Goal: Share content: Share content

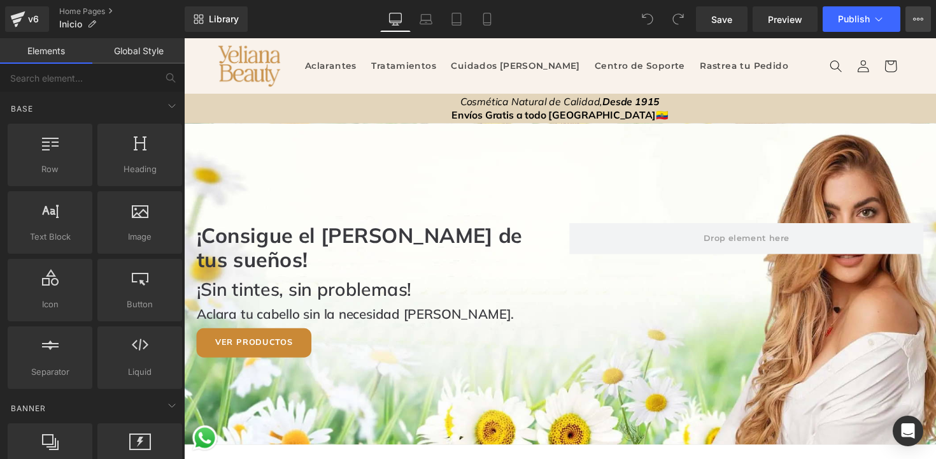
click at [921, 20] on icon at bounding box center [918, 19] width 10 height 10
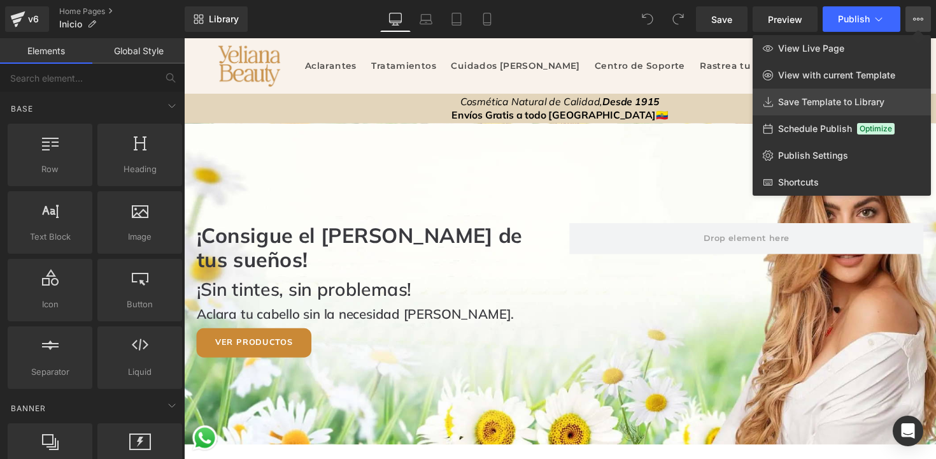
drag, startPoint x: 803, startPoint y: 101, endPoint x: 562, endPoint y: 70, distance: 243.4
click at [803, 101] on span "Save Template to Library" at bounding box center [831, 101] width 106 height 11
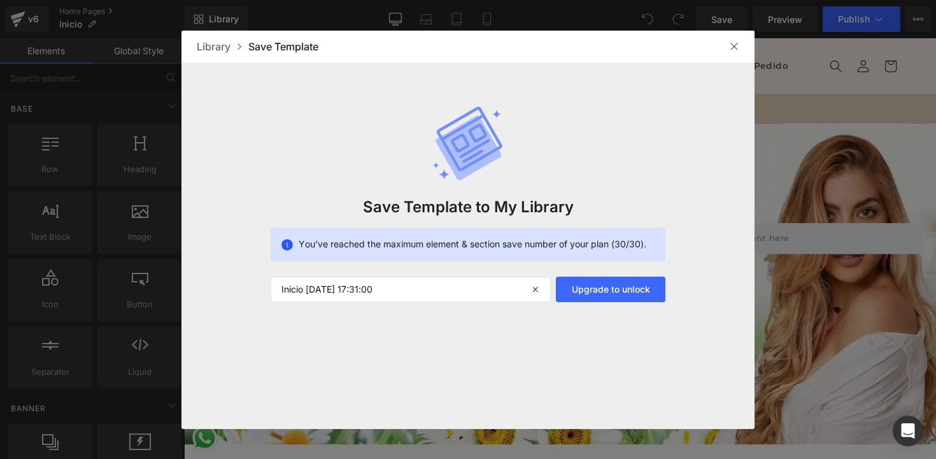
click at [728, 453] on div at bounding box center [385, 464] width 726 height 22
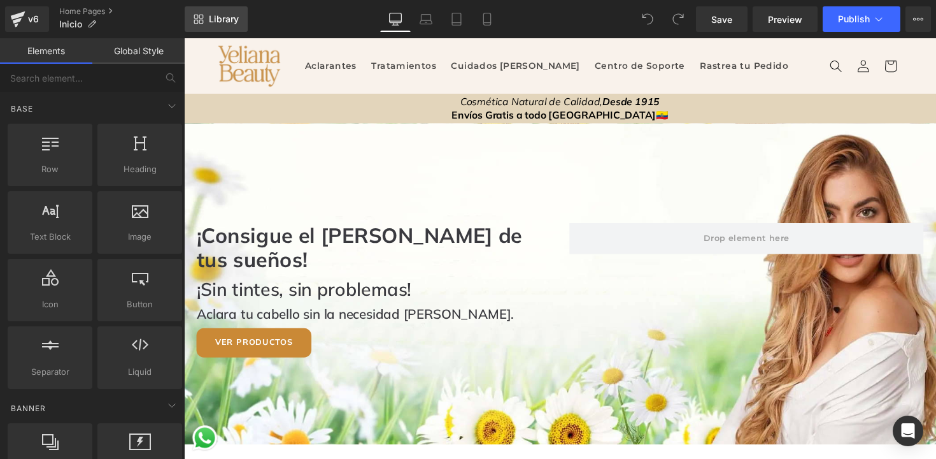
click at [231, 22] on span "Library" at bounding box center [224, 18] width 30 height 11
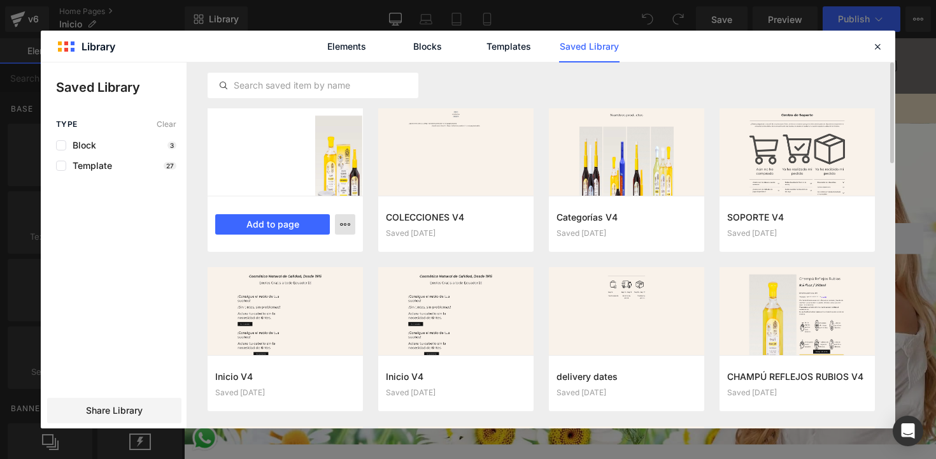
click at [0, 0] on icon "button" at bounding box center [0, 0] width 0 height 0
click at [0, 0] on div "Delete" at bounding box center [0, 0] width 0 height 0
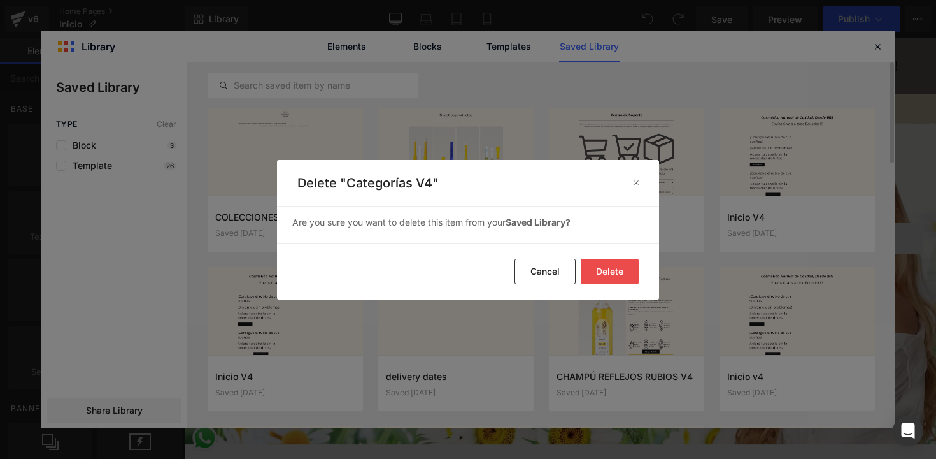
click at [0, 0] on button "Delete" at bounding box center [0, 0] width 0 height 0
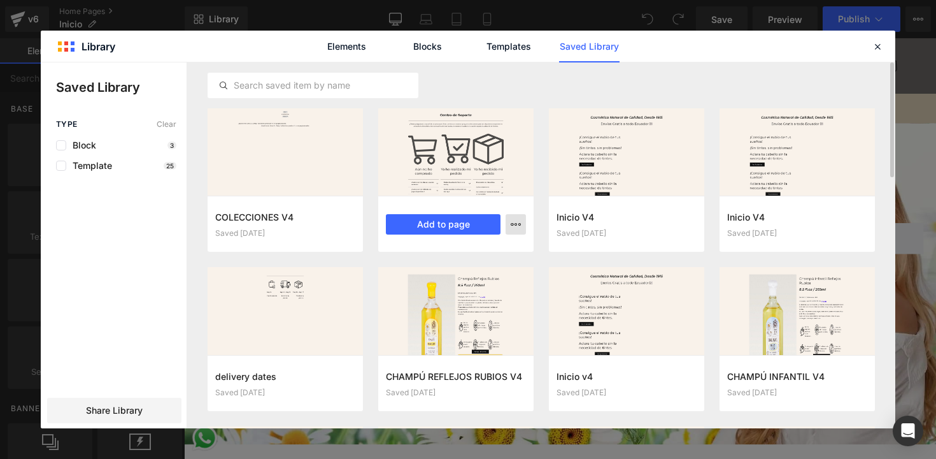
click at [0, 0] on button "button" at bounding box center [0, 0] width 0 height 0
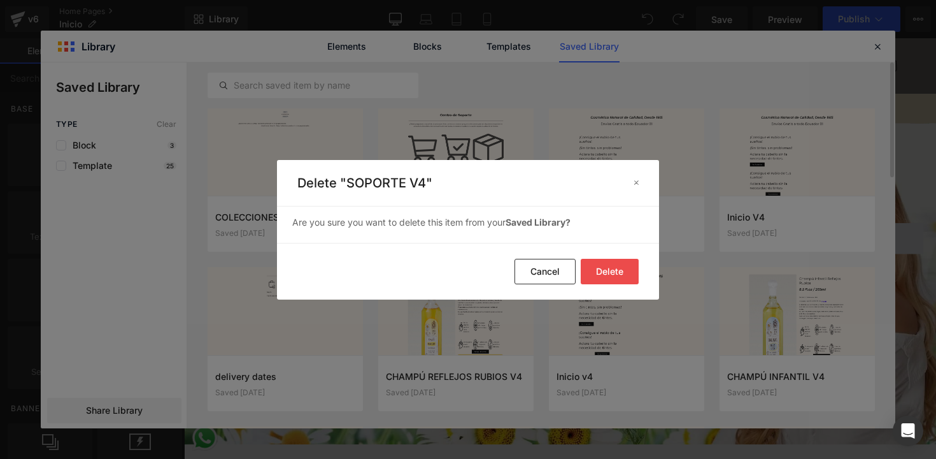
click at [0, 0] on button "Delete" at bounding box center [0, 0] width 0 height 0
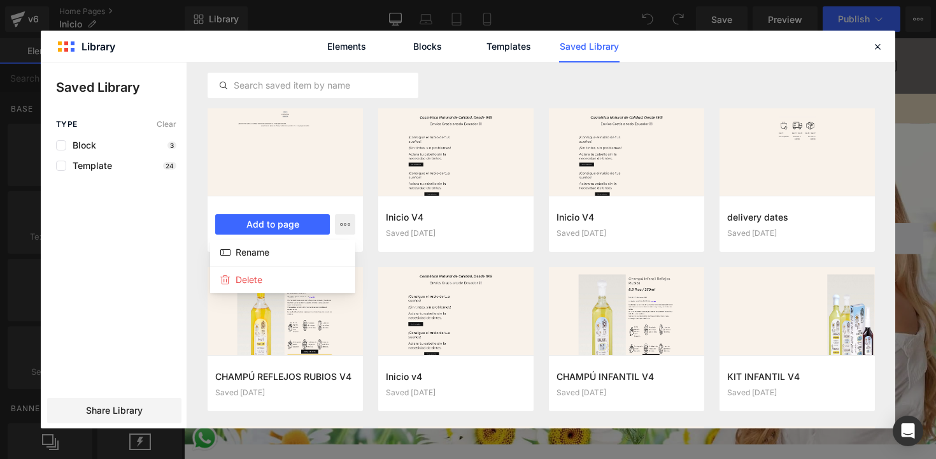
click at [0, 0] on div at bounding box center [0, 0] width 0 height 0
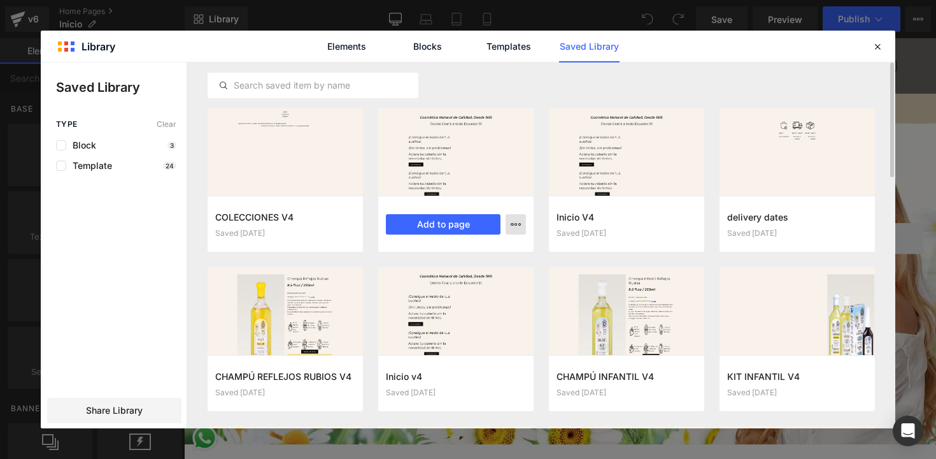
click at [512, 229] on button "button" at bounding box center [516, 224] width 20 height 20
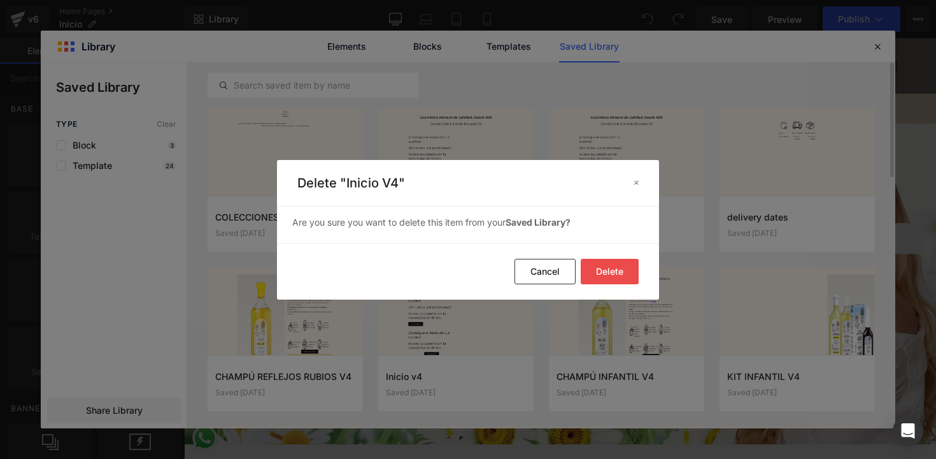
click at [0, 0] on button "Delete" at bounding box center [0, 0] width 0 height 0
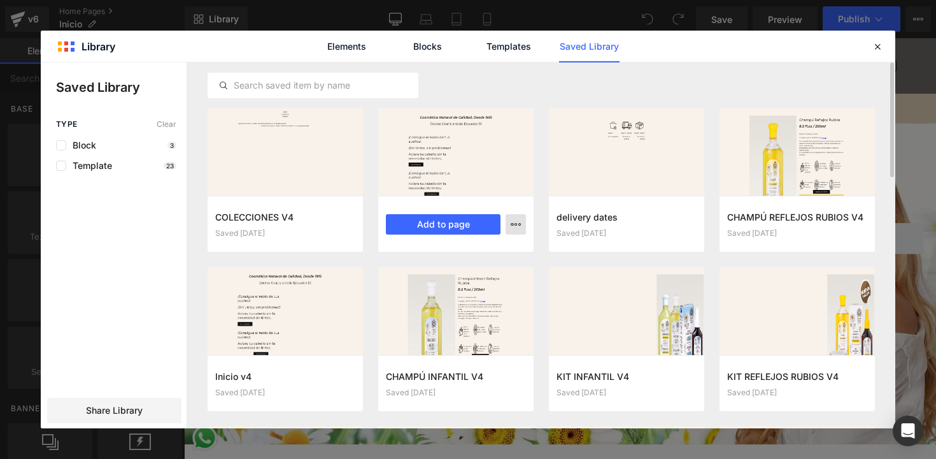
click at [514, 227] on icon "button" at bounding box center [516, 224] width 10 height 10
click at [0, 0] on div "Delete" at bounding box center [0, 0] width 0 height 0
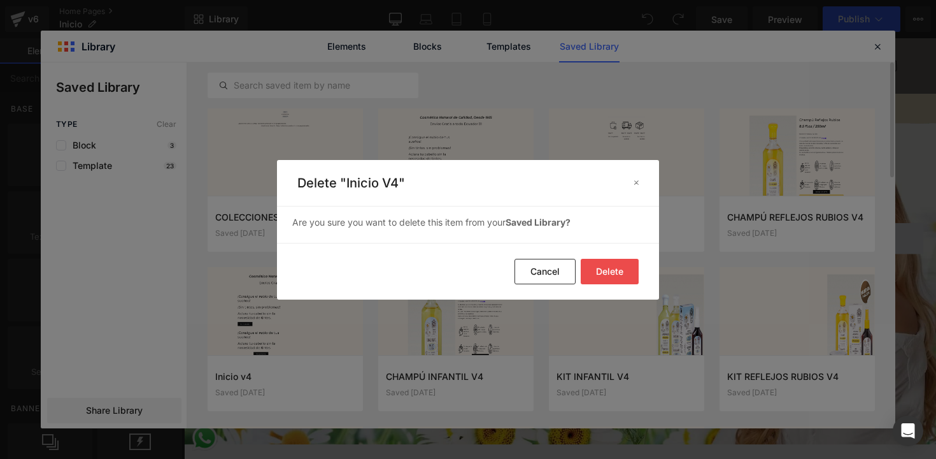
click at [0, 0] on button "Delete" at bounding box center [0, 0] width 0 height 0
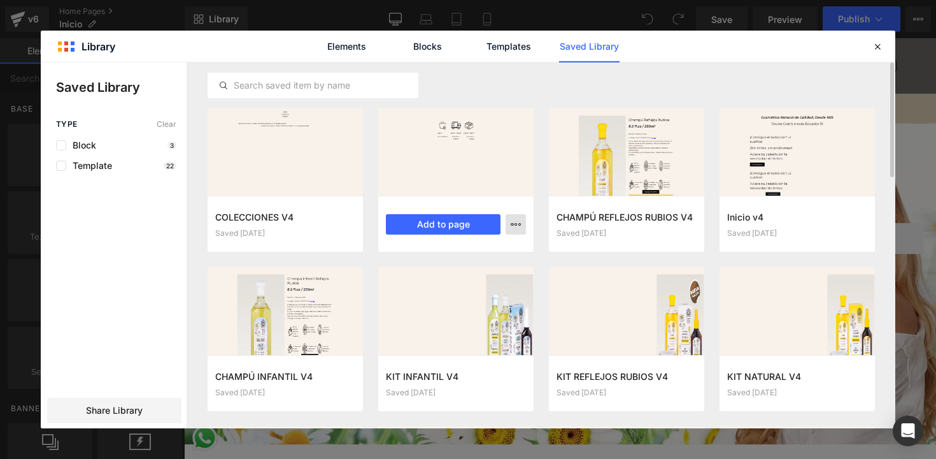
click at [0, 0] on icon "button" at bounding box center [0, 0] width 0 height 0
click at [0, 0] on div "Delete" at bounding box center [0, 0] width 0 height 0
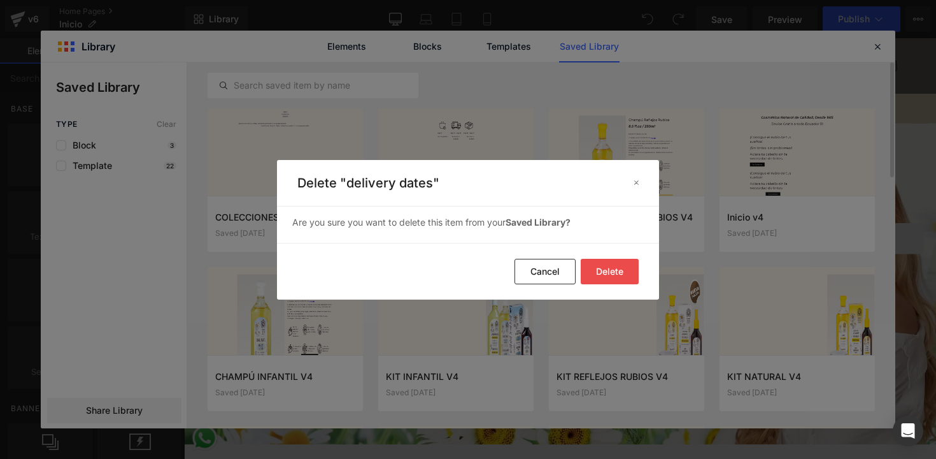
click at [0, 0] on button "Delete" at bounding box center [0, 0] width 0 height 0
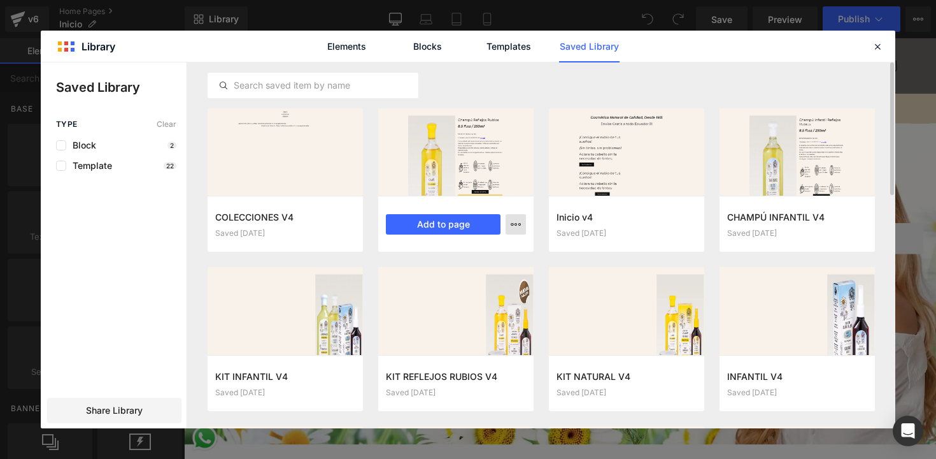
click at [0, 0] on icon "button" at bounding box center [0, 0] width 0 height 0
click at [460, 281] on div "Delete" at bounding box center [453, 279] width 145 height 27
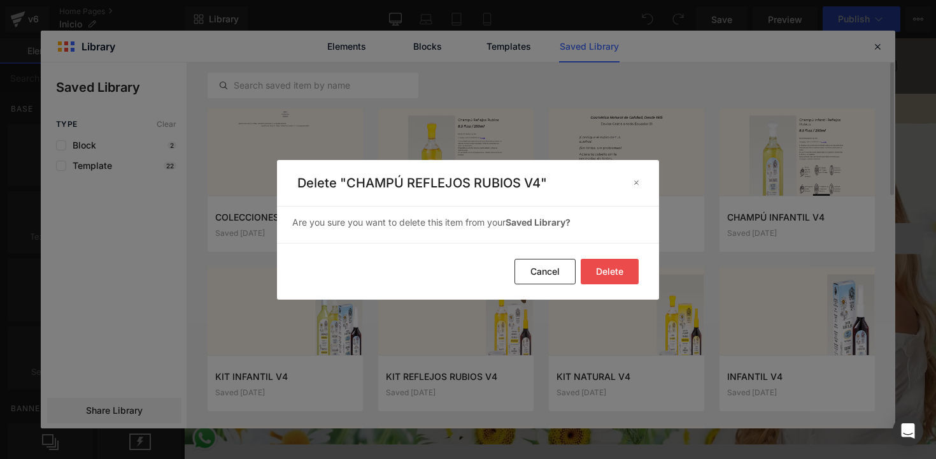
click at [0, 0] on button "Delete" at bounding box center [0, 0] width 0 height 0
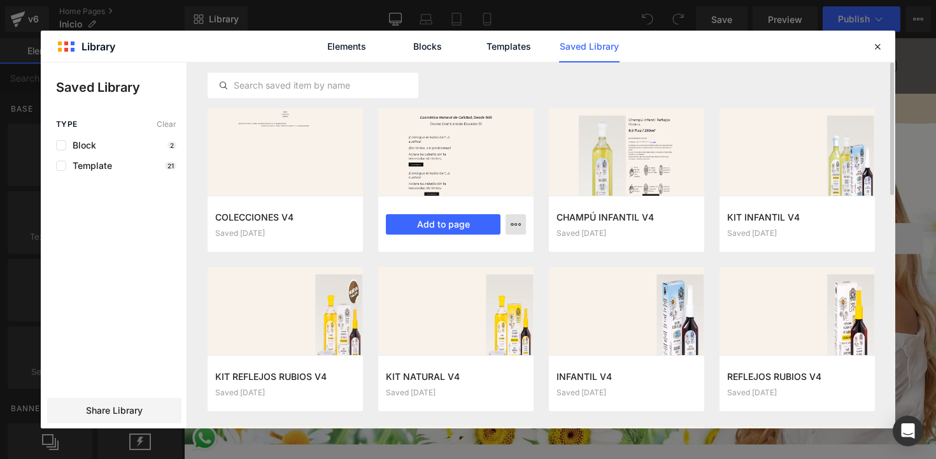
click at [0, 0] on icon "button" at bounding box center [0, 0] width 0 height 0
click at [0, 0] on div "Delete" at bounding box center [0, 0] width 0 height 0
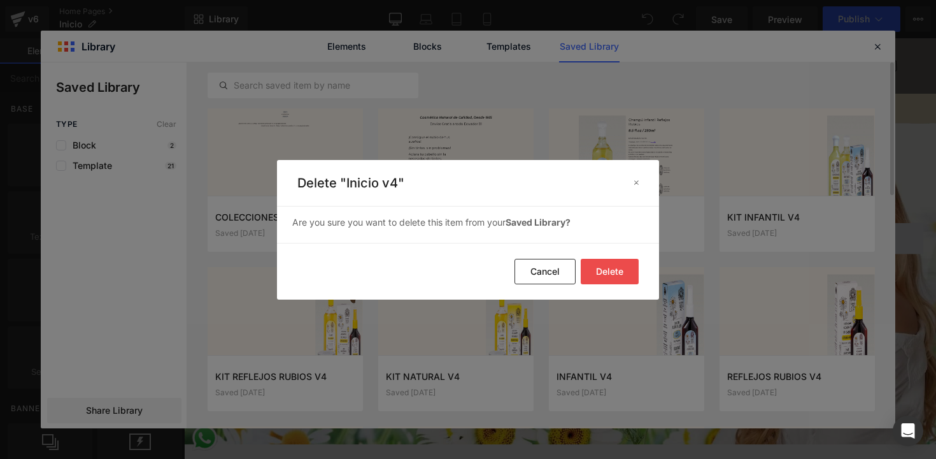
click at [0, 0] on button "Delete" at bounding box center [0, 0] width 0 height 0
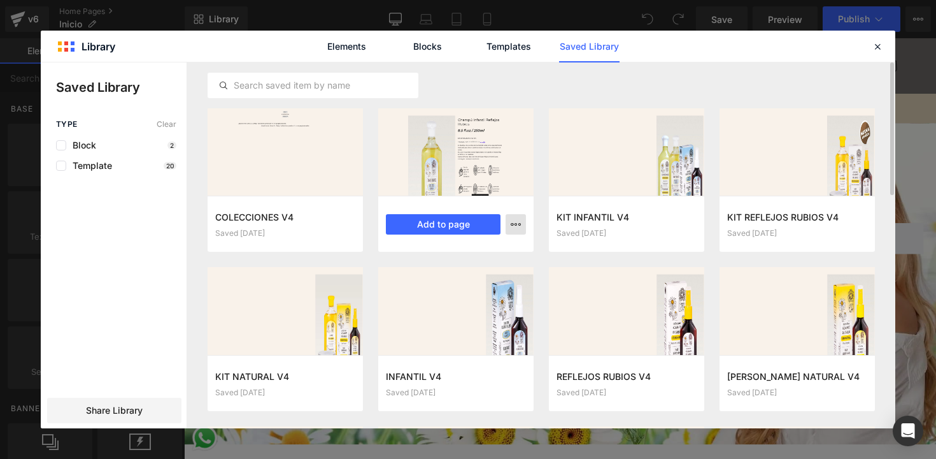
click at [509, 286] on div "Delete" at bounding box center [453, 279] width 145 height 27
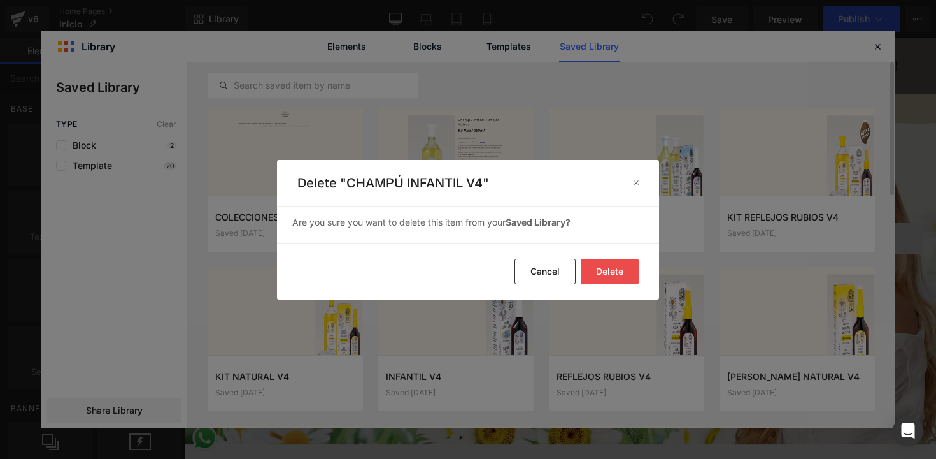
click at [0, 0] on button "Delete" at bounding box center [0, 0] width 0 height 0
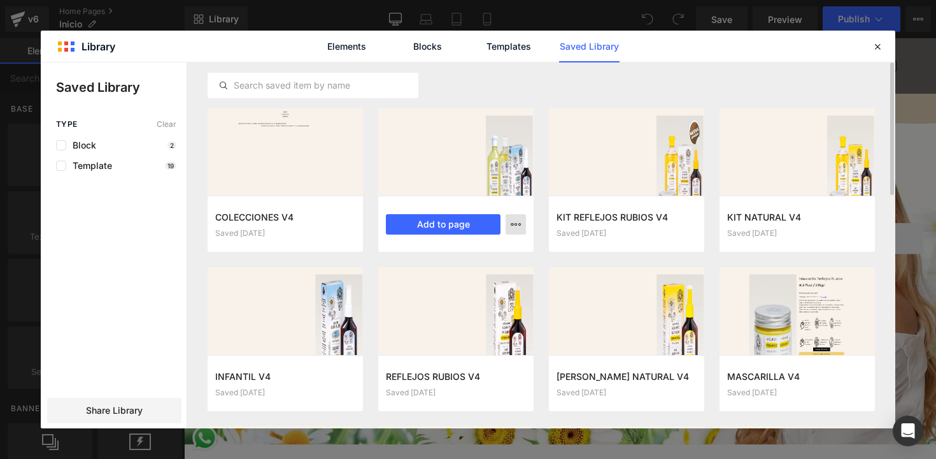
click at [0, 0] on div "Delete" at bounding box center [0, 0] width 0 height 0
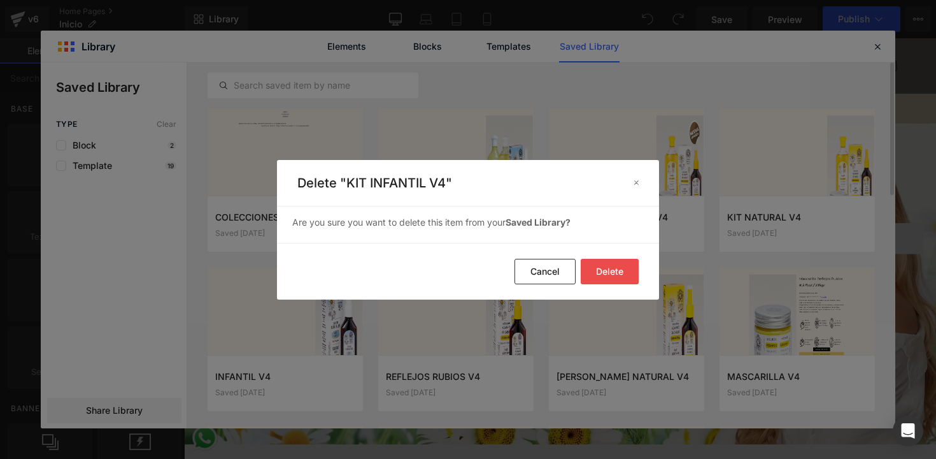
click at [0, 0] on button "Delete" at bounding box center [0, 0] width 0 height 0
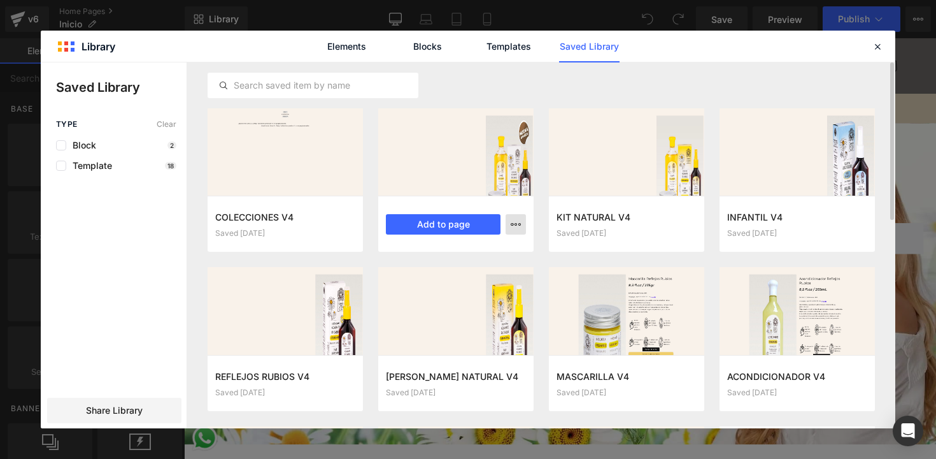
click at [0, 0] on button "button" at bounding box center [0, 0] width 0 height 0
click at [0, 0] on div "Delete" at bounding box center [0, 0] width 0 height 0
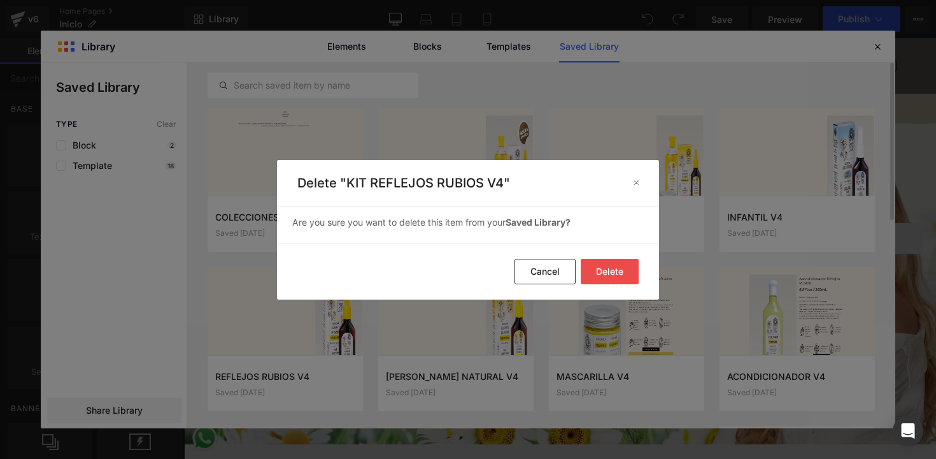
click at [0, 0] on button "Delete" at bounding box center [0, 0] width 0 height 0
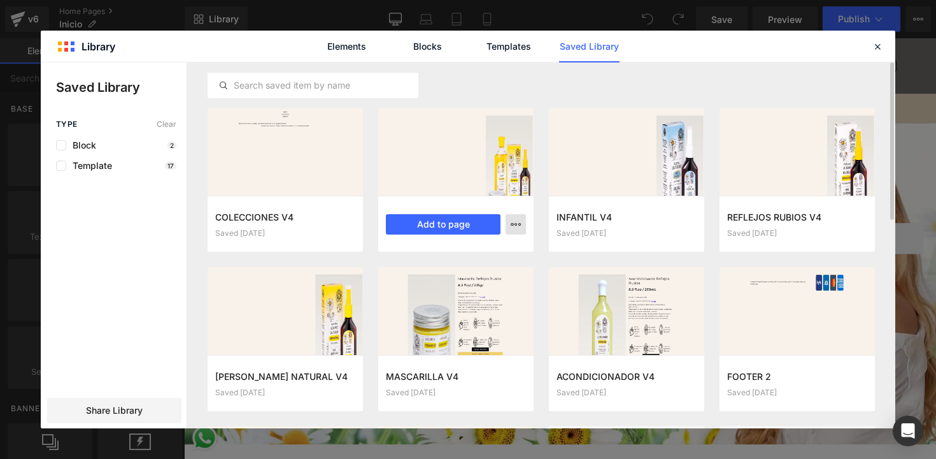
click at [0, 0] on button "button" at bounding box center [0, 0] width 0 height 0
click at [508, 280] on div "Delete" at bounding box center [453, 279] width 145 height 27
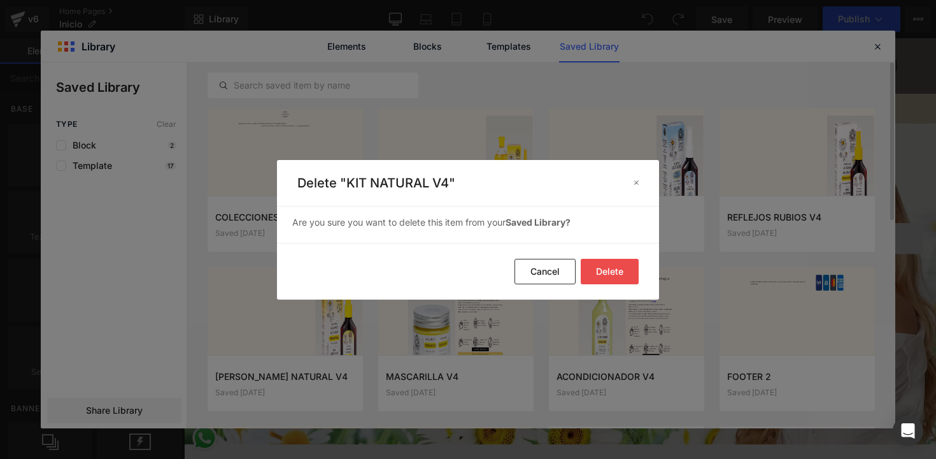
click at [625, 272] on button "Delete" at bounding box center [610, 271] width 58 height 25
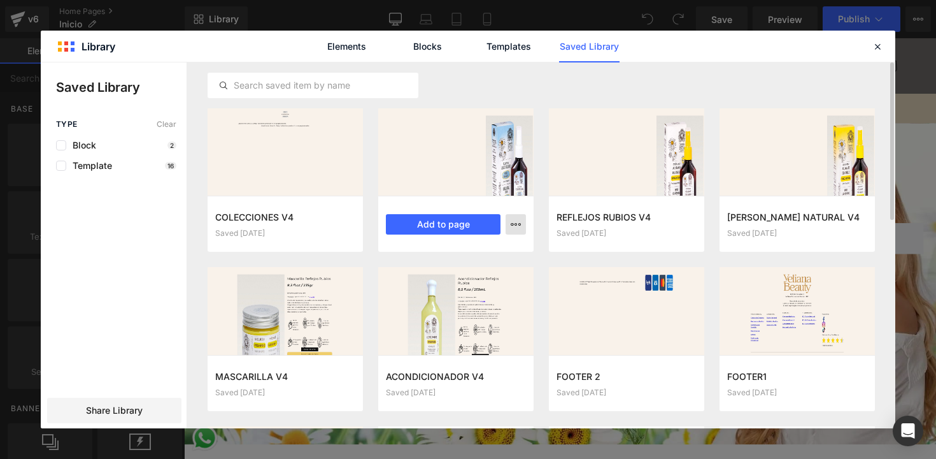
click at [0, 0] on icon "button" at bounding box center [0, 0] width 0 height 0
click at [0, 0] on div "Delete" at bounding box center [0, 0] width 0 height 0
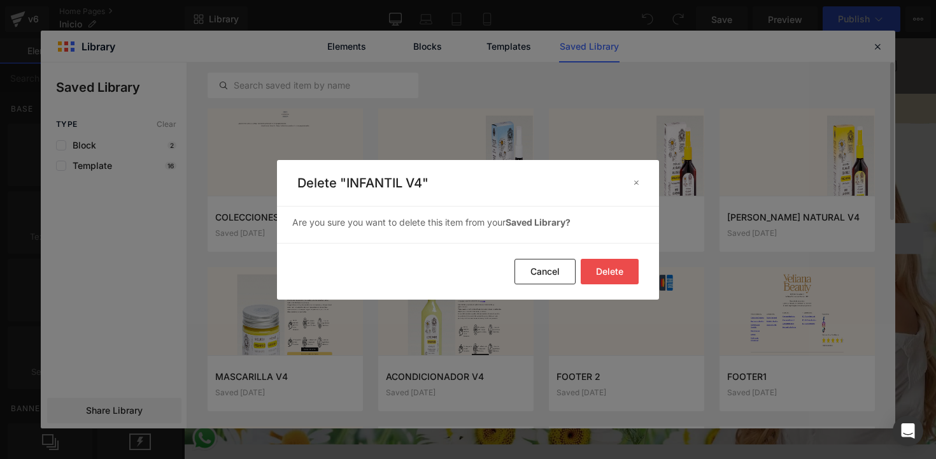
click at [600, 268] on button "Delete" at bounding box center [610, 271] width 58 height 25
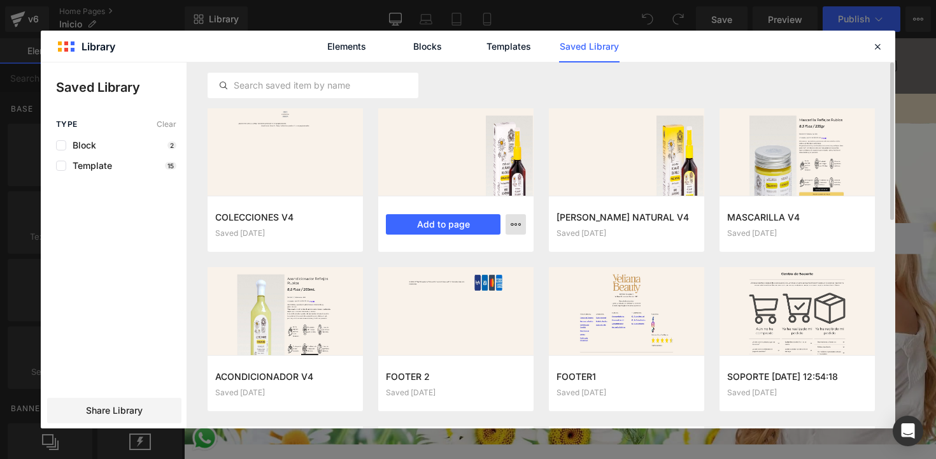
click at [518, 224] on icon "button" at bounding box center [516, 224] width 10 height 10
click at [480, 280] on div "Delete" at bounding box center [453, 279] width 145 height 27
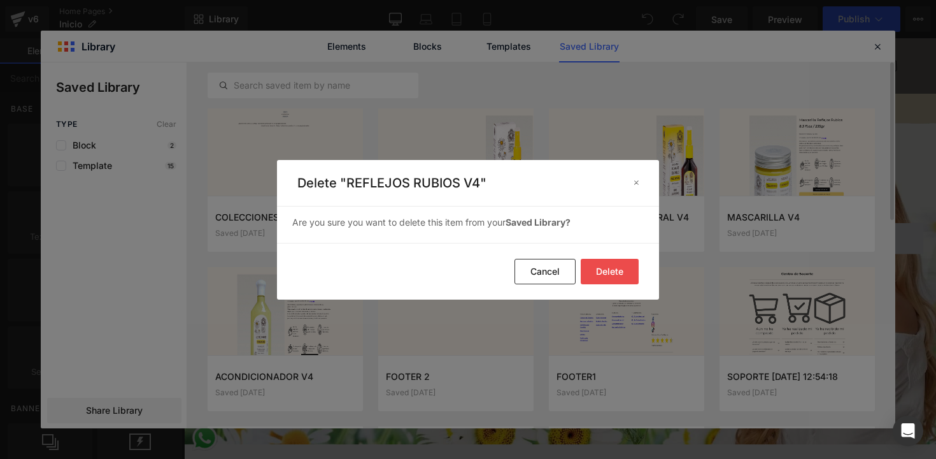
click at [594, 270] on button "Delete" at bounding box center [610, 271] width 58 height 25
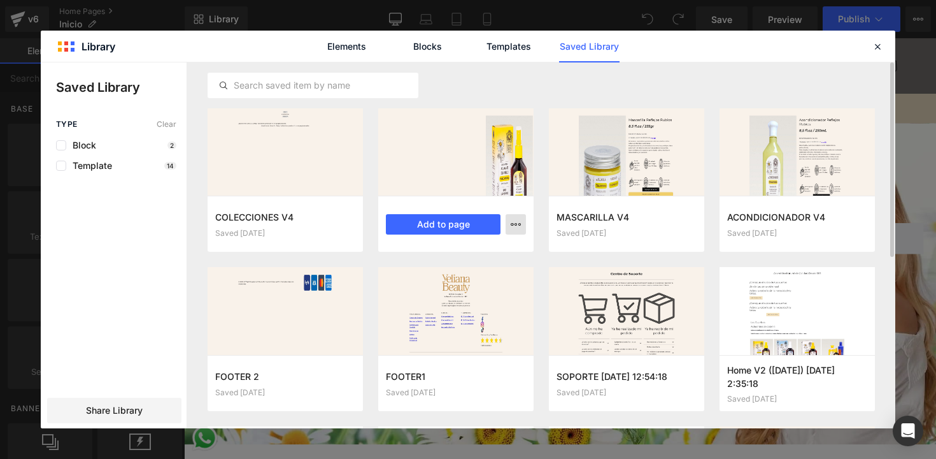
click at [0, 0] on button "button" at bounding box center [0, 0] width 0 height 0
click at [0, 0] on div "Delete" at bounding box center [0, 0] width 0 height 0
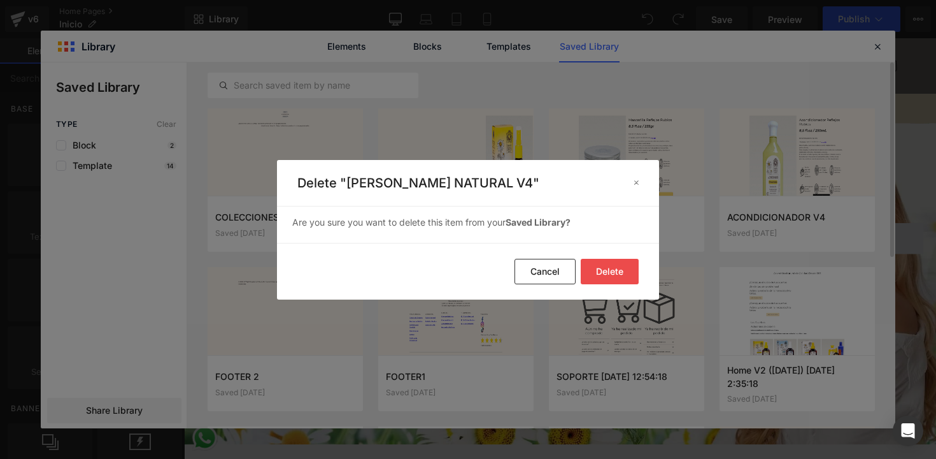
click at [0, 0] on button "Delete" at bounding box center [0, 0] width 0 height 0
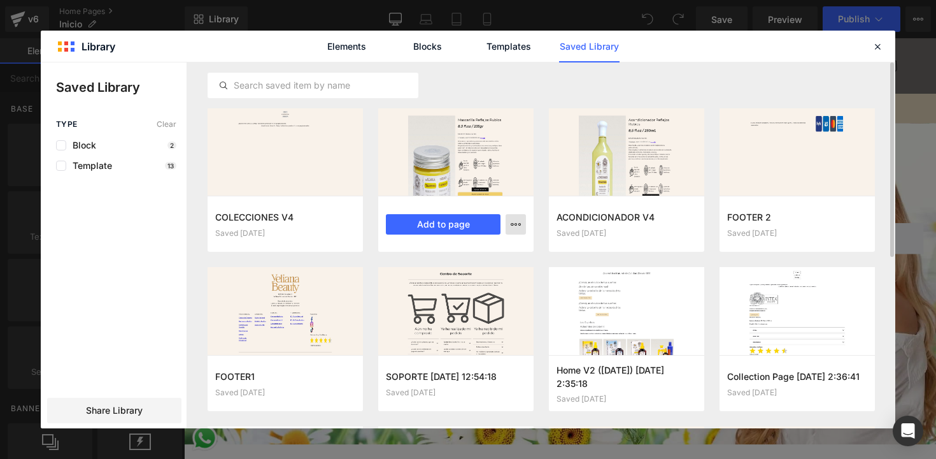
click at [508, 276] on div "Delete" at bounding box center [453, 279] width 145 height 27
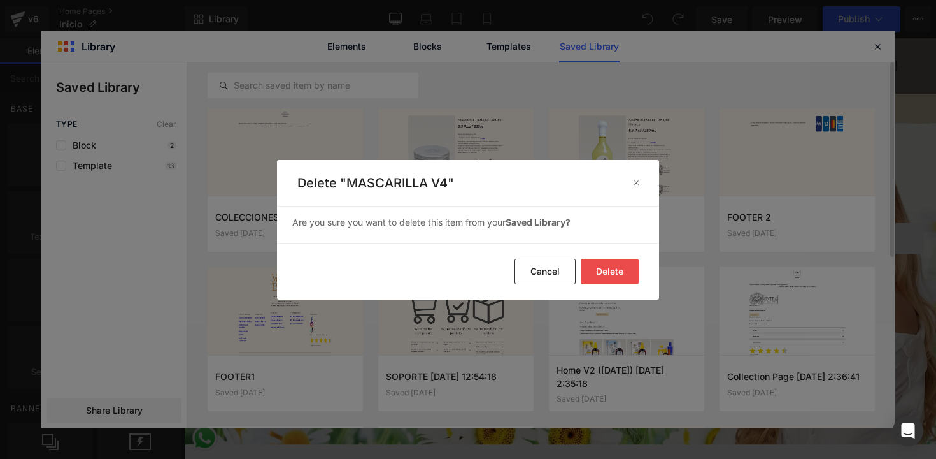
click at [0, 0] on button "Delete" at bounding box center [0, 0] width 0 height 0
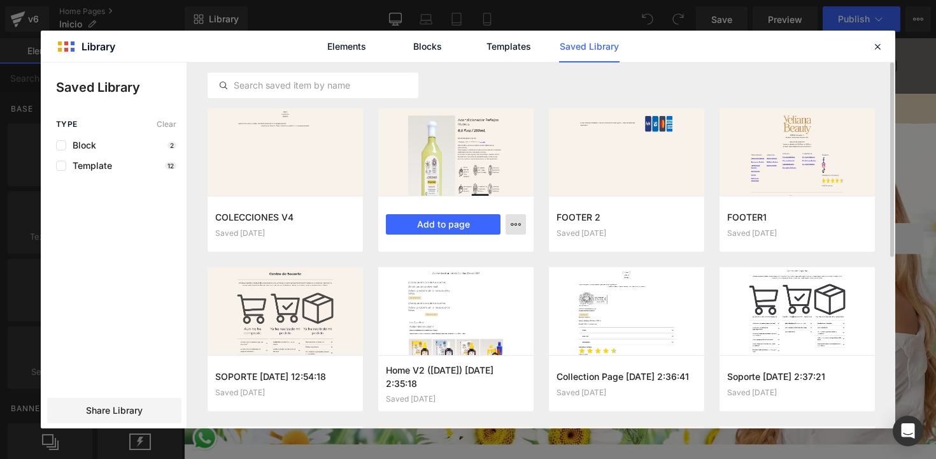
click at [0, 0] on icon "button" at bounding box center [0, 0] width 0 height 0
click at [488, 281] on div "Delete" at bounding box center [453, 279] width 145 height 27
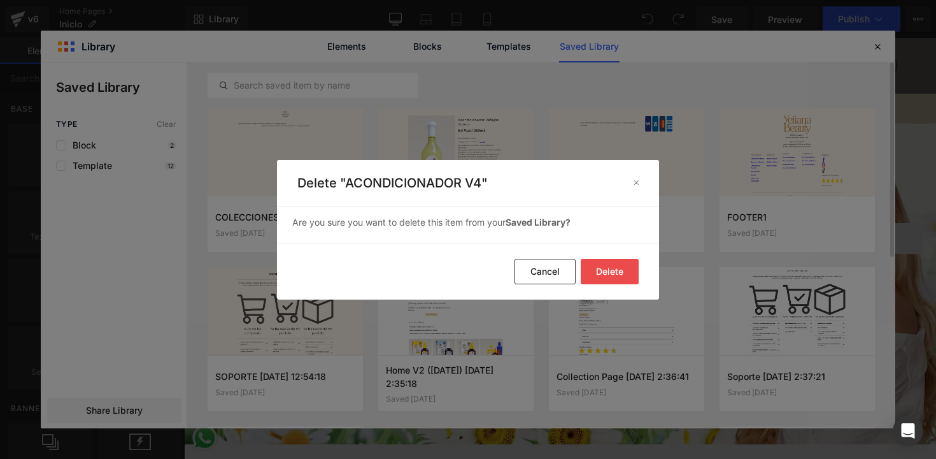
click at [0, 0] on button "Delete" at bounding box center [0, 0] width 0 height 0
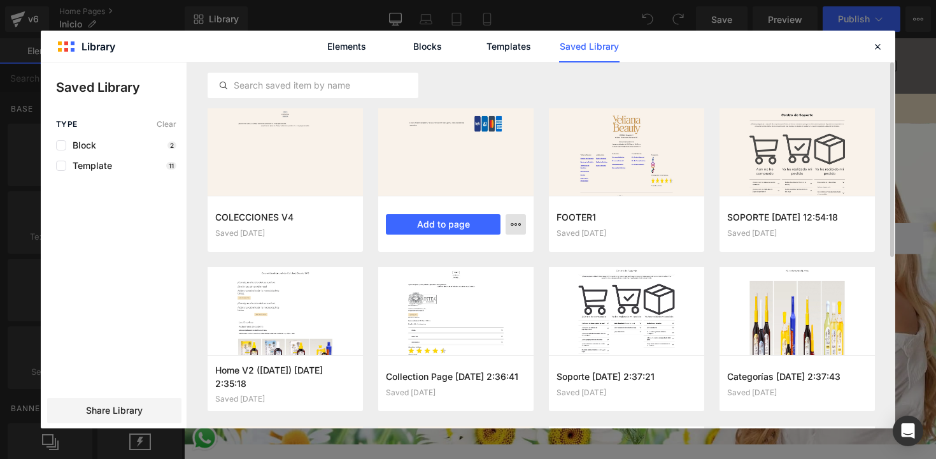
click at [0, 0] on icon "button" at bounding box center [0, 0] width 0 height 0
click at [499, 278] on div "Delete" at bounding box center [453, 279] width 145 height 27
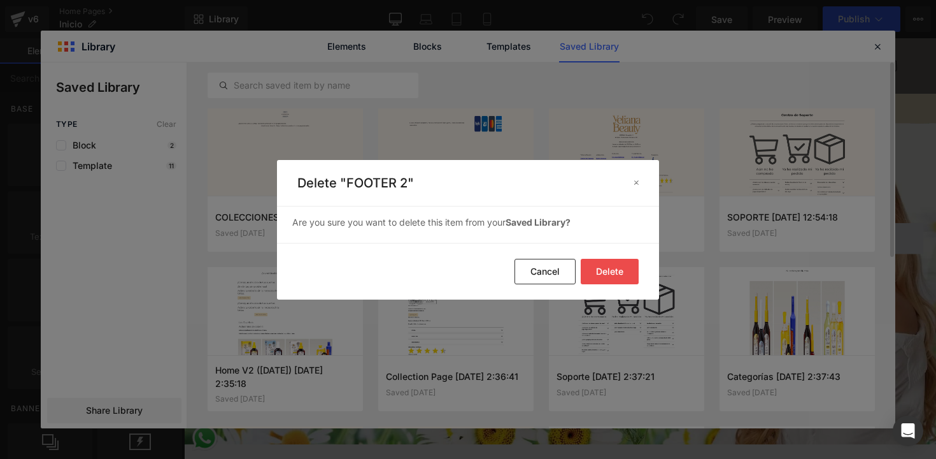
click at [613, 269] on button "Delete" at bounding box center [610, 271] width 58 height 25
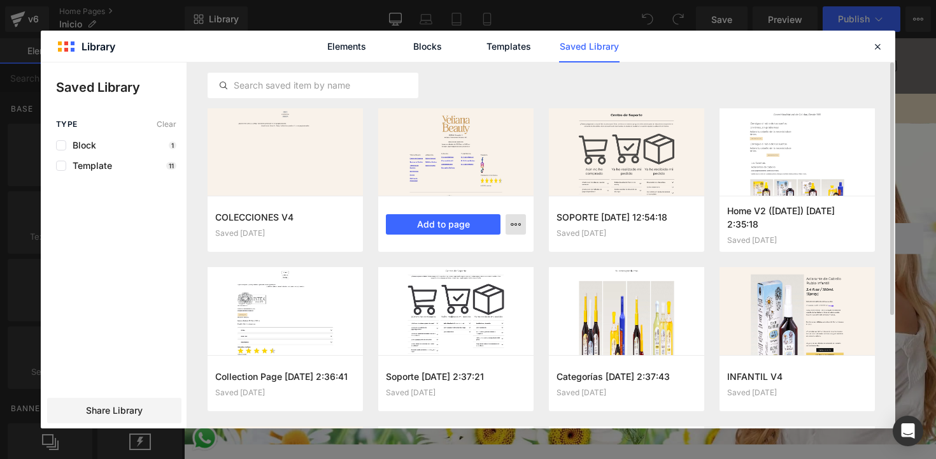
click at [519, 223] on icon "button" at bounding box center [516, 224] width 10 height 10
click at [496, 276] on div "Delete" at bounding box center [453, 279] width 145 height 27
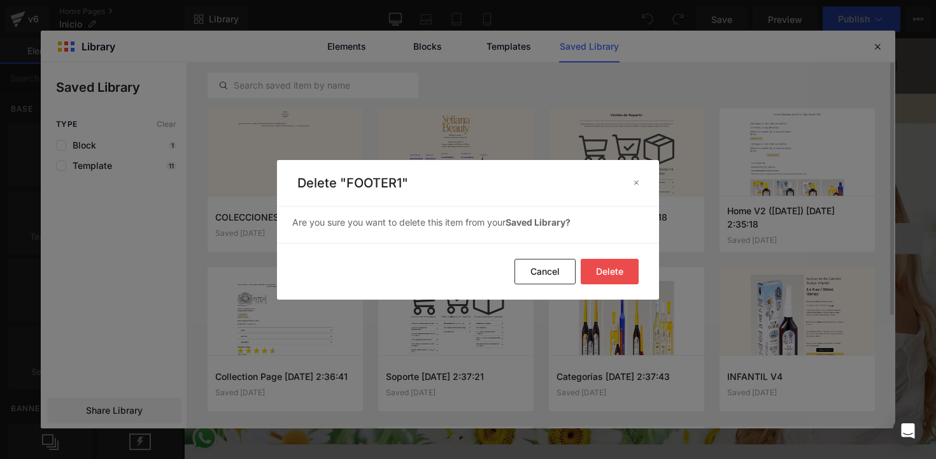
click at [0, 0] on button "Delete" at bounding box center [0, 0] width 0 height 0
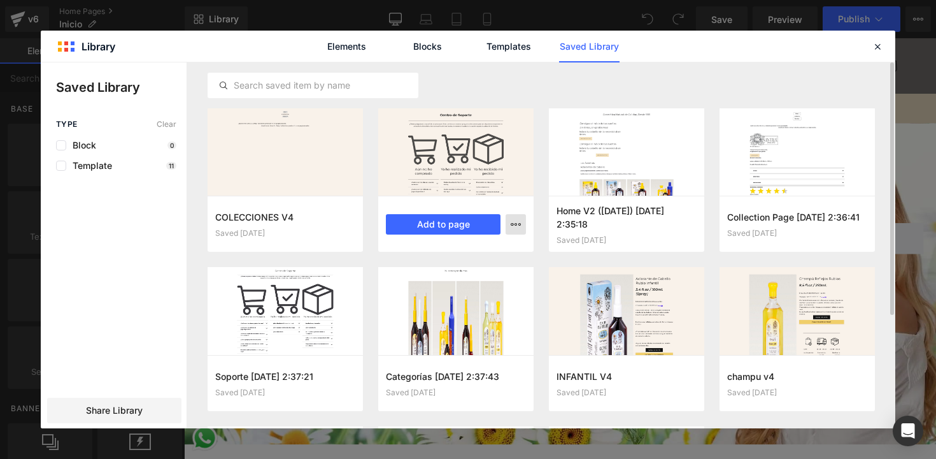
click at [0, 0] on button "button" at bounding box center [0, 0] width 0 height 0
click at [0, 0] on div "Delete" at bounding box center [0, 0] width 0 height 0
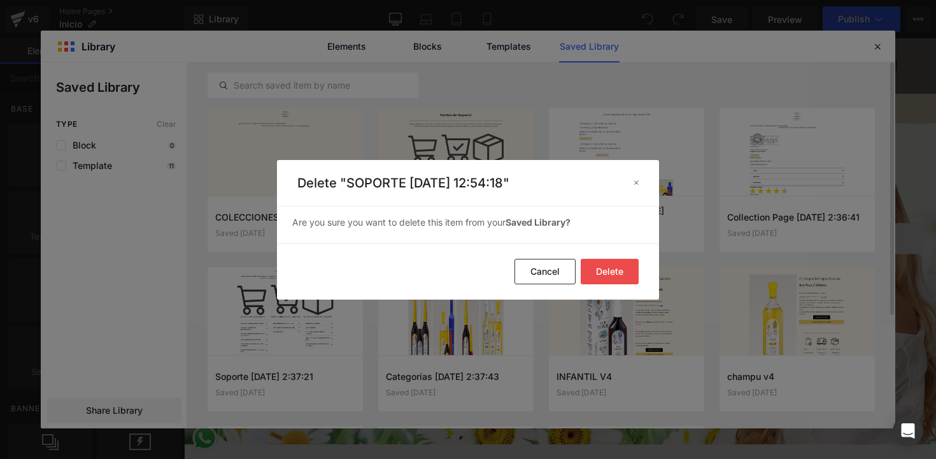
click at [0, 0] on button "Delete" at bounding box center [0, 0] width 0 height 0
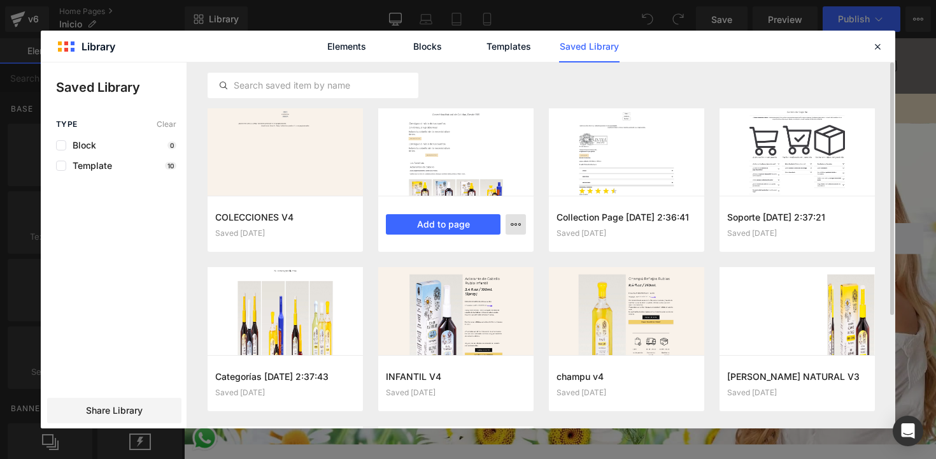
click at [0, 0] on icon "button" at bounding box center [0, 0] width 0 height 0
click at [0, 0] on div "Delete" at bounding box center [0, 0] width 0 height 0
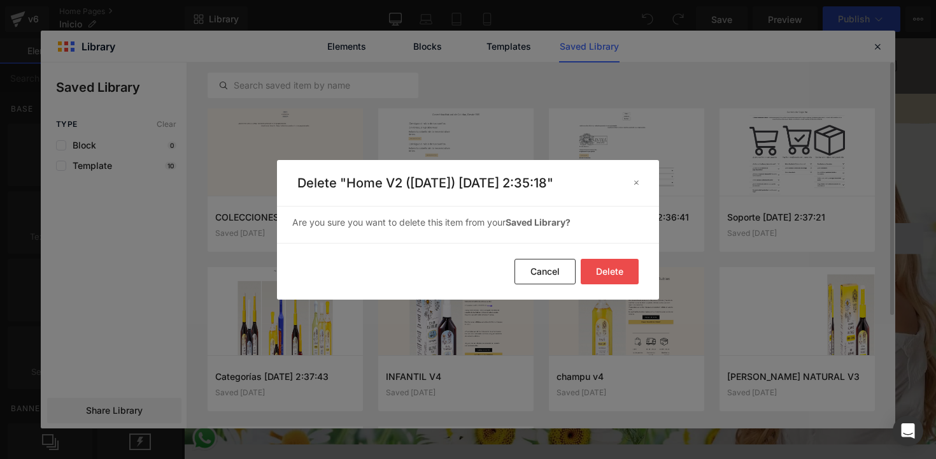
click at [0, 0] on button "Delete" at bounding box center [0, 0] width 0 height 0
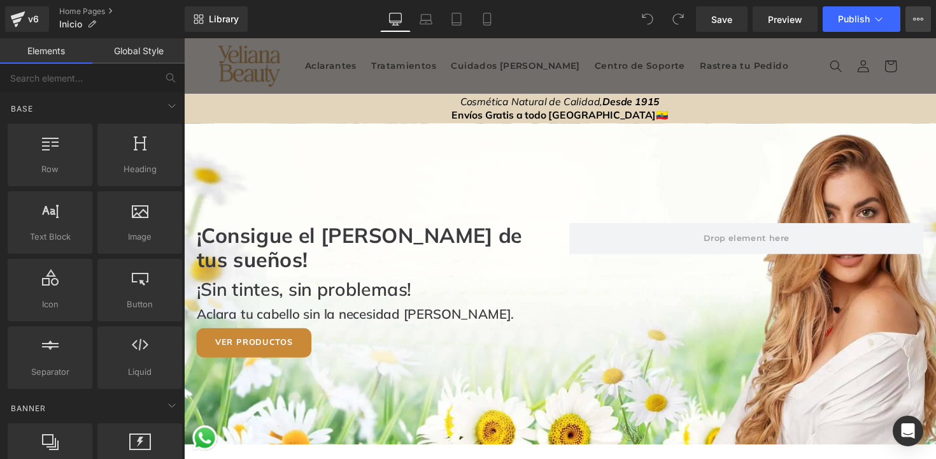
click at [917, 19] on icon at bounding box center [918, 19] width 10 height 10
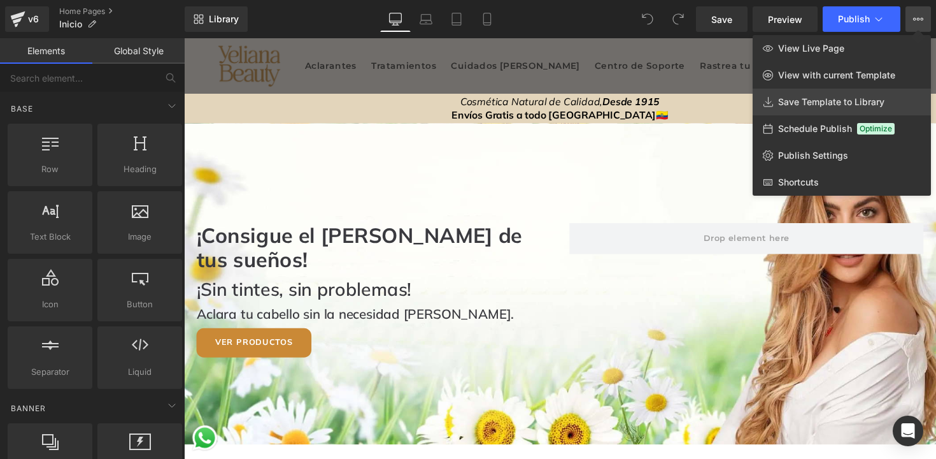
click at [787, 101] on span "Save Template to Library" at bounding box center [831, 101] width 106 height 11
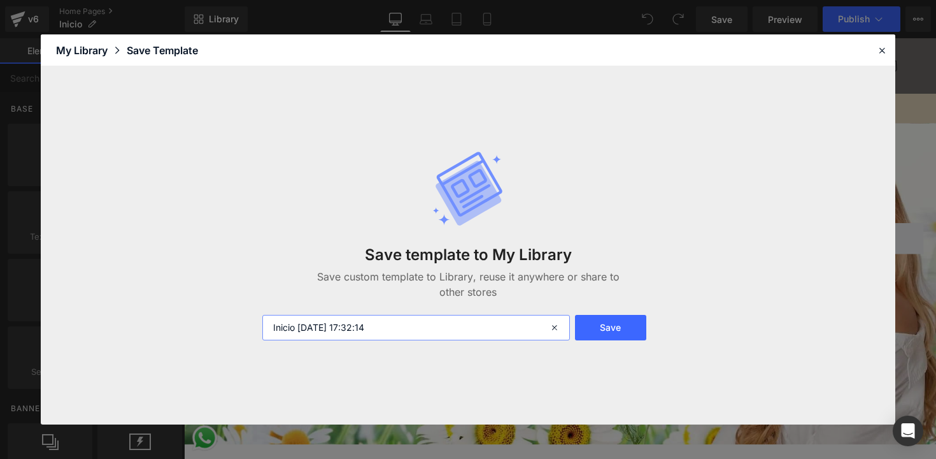
drag, startPoint x: 405, startPoint y: 322, endPoint x: 298, endPoint y: 326, distance: 107.1
click at [0, 0] on input "Inicio 2025-08-25 17:32:14" at bounding box center [0, 0] width 0 height 0
click at [0, 0] on input "Inicio" at bounding box center [0, 0] width 0 height 0
drag, startPoint x: 294, startPoint y: 328, endPoint x: 271, endPoint y: 327, distance: 23.6
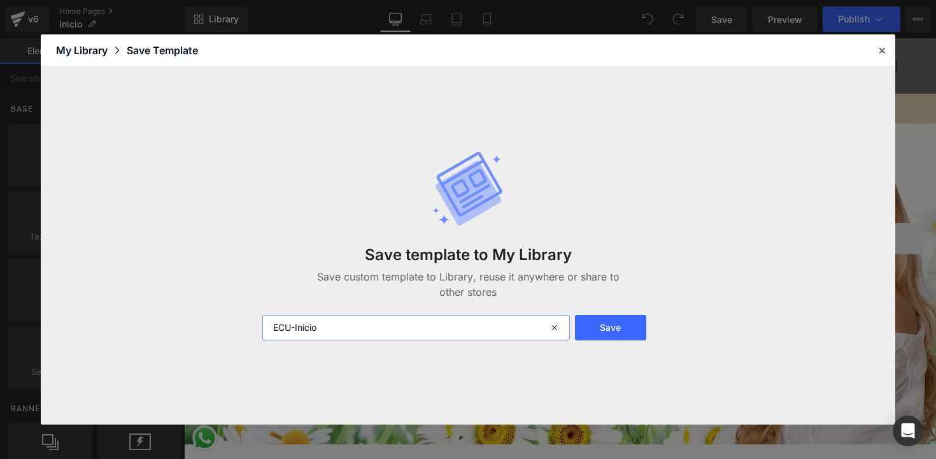
click at [0, 0] on input "ECU-Inicio" at bounding box center [0, 0] width 0 height 0
type input "ECU-Inicio"
click at [0, 0] on button "Save" at bounding box center [0, 0] width 0 height 0
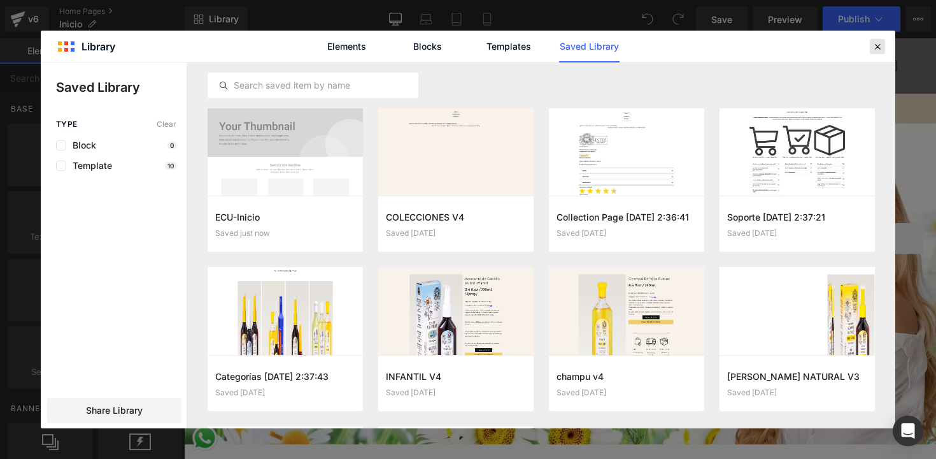
click at [881, 48] on icon at bounding box center [877, 46] width 11 height 11
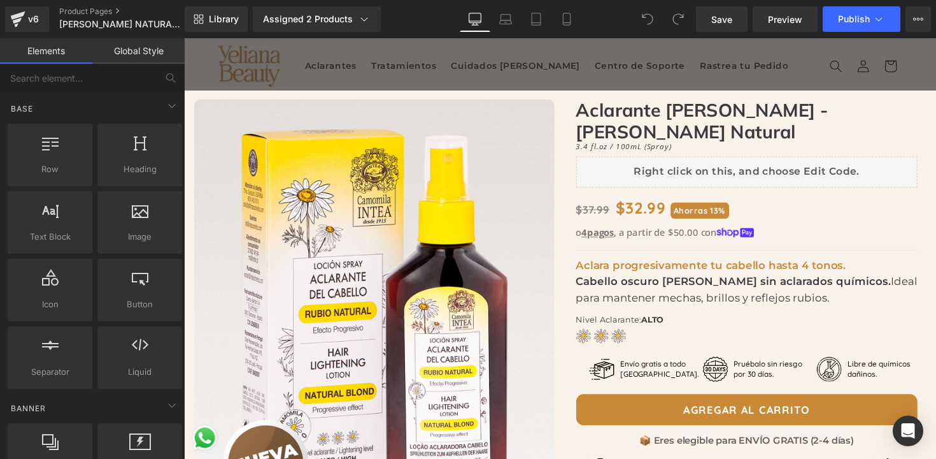
click at [925, 22] on button "View Live Page View with current Template Save Template to Library Schedule Pub…" at bounding box center [918, 18] width 25 height 25
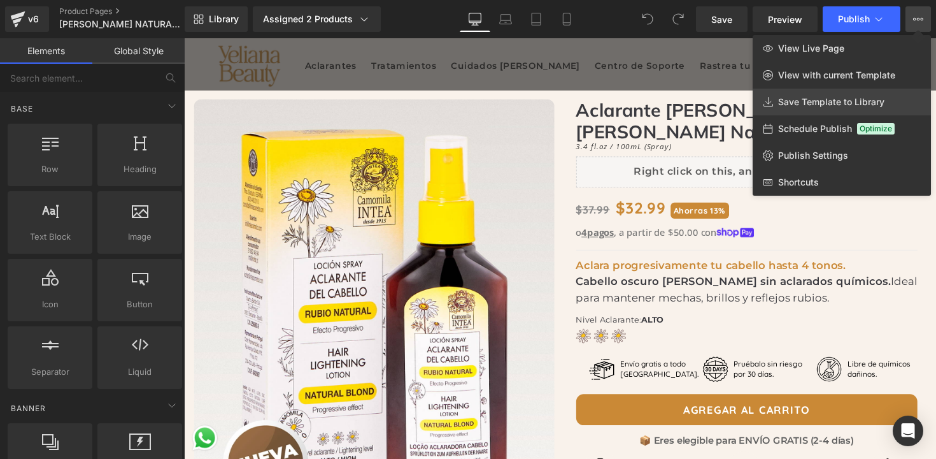
click at [822, 97] on span "Save Template to Library" at bounding box center [831, 101] width 106 height 11
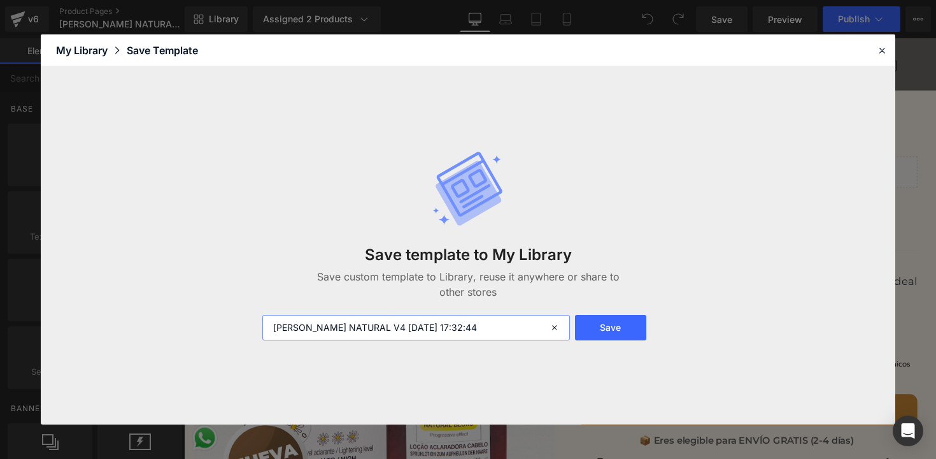
click at [0, 0] on input "RUBIO NATURAL V4 2025-08-25 17:32:44" at bounding box center [0, 0] width 0 height 0
paste input "ECU-"
click at [0, 0] on input "ECU-RUBIO NATURAL V4 2025-08-25 17:32:44" at bounding box center [0, 0] width 0 height 0
drag, startPoint x: 379, startPoint y: 328, endPoint x: 474, endPoint y: 332, distance: 95.6
click at [0, 0] on input "ECU-RUBIO NATURAL V4 2025-08-25 17:32:44" at bounding box center [0, 0] width 0 height 0
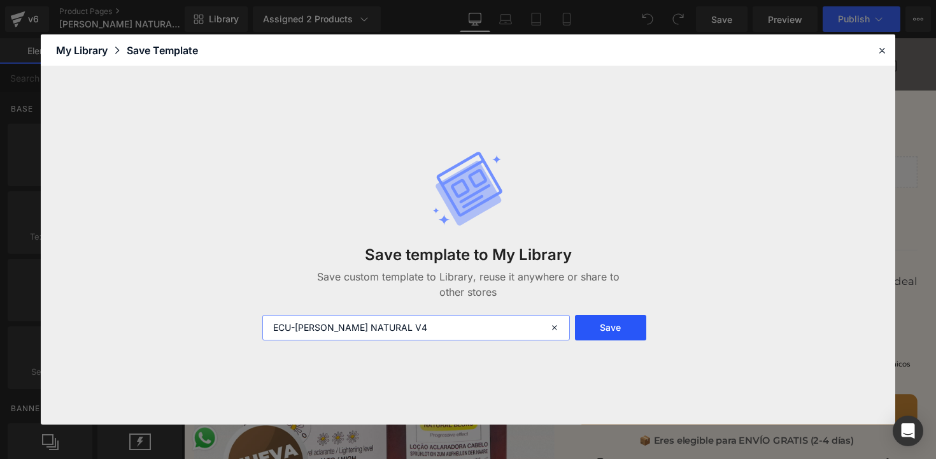
type input "ECU-RUBIO NATURAL V4"
click at [0, 0] on button "Save" at bounding box center [0, 0] width 0 height 0
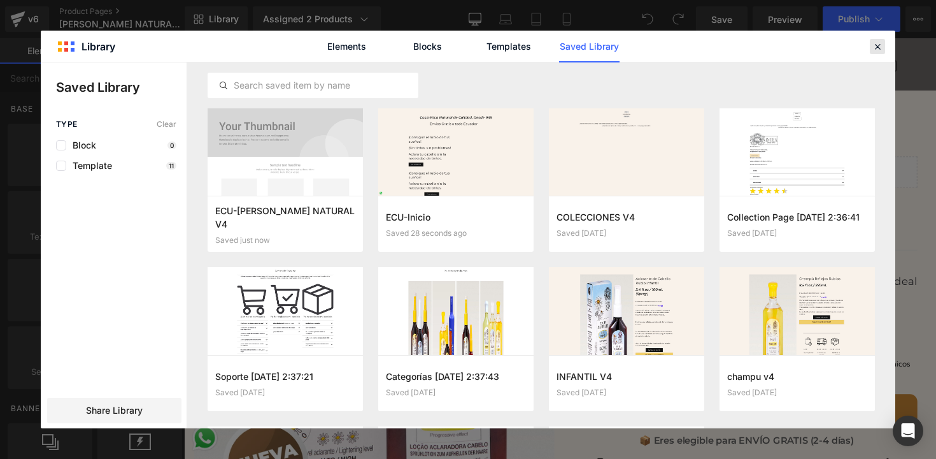
click at [0, 0] on icon at bounding box center [0, 0] width 0 height 0
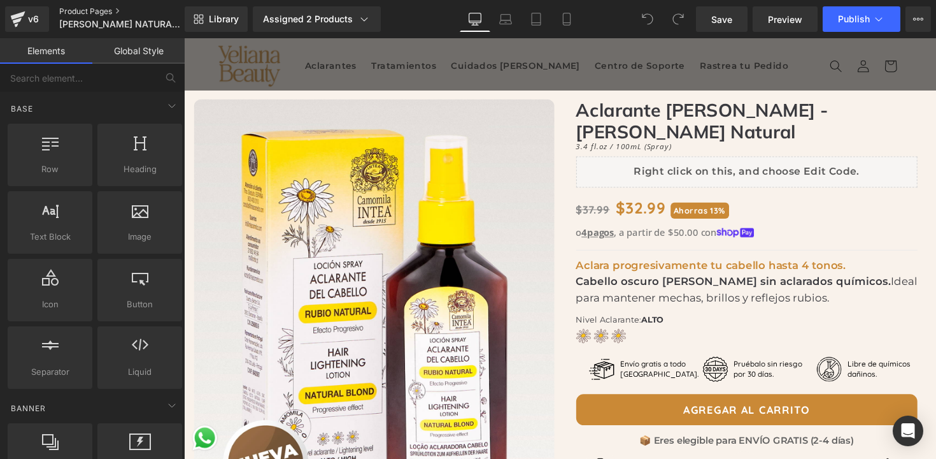
click at [78, 10] on link "Product Pages" at bounding box center [132, 11] width 146 height 10
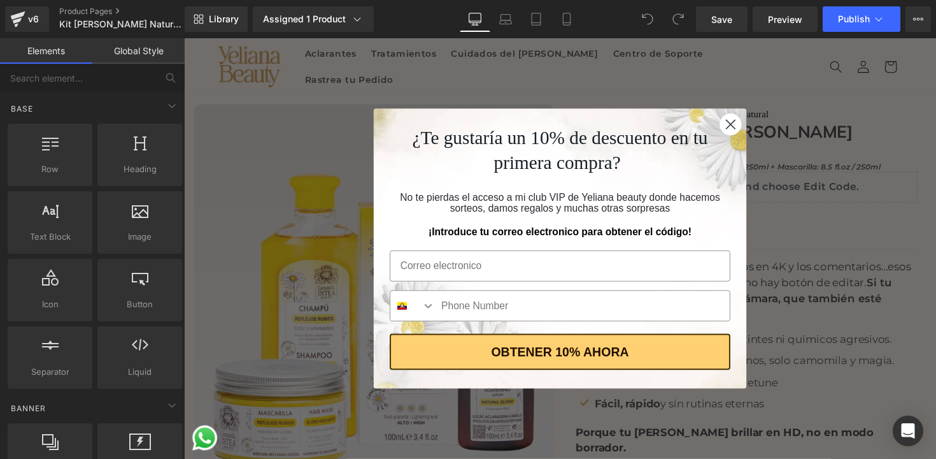
click at [744, 123] on circle "Close dialog" at bounding box center [744, 126] width 21 height 21
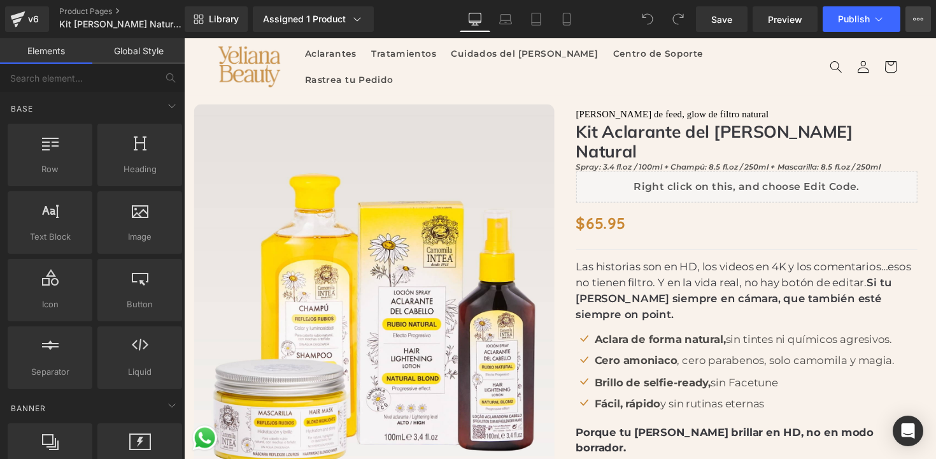
click at [921, 21] on icon at bounding box center [918, 19] width 10 height 10
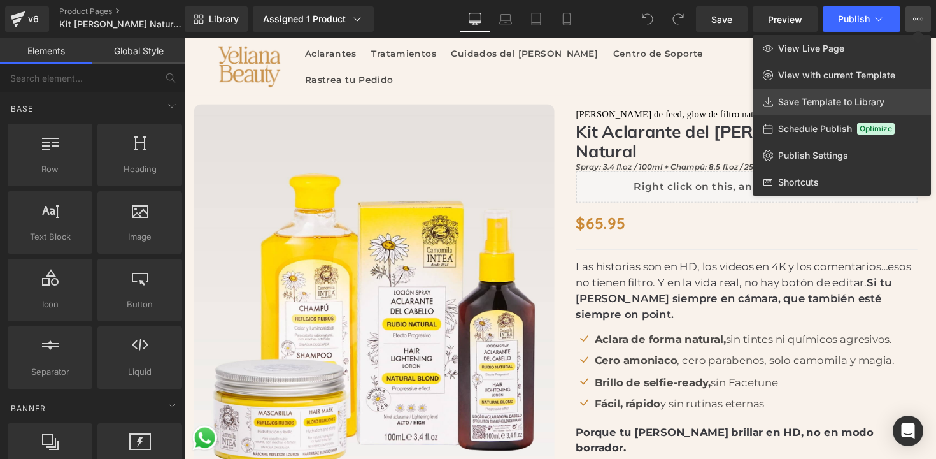
click at [806, 99] on span "Save Template to Library" at bounding box center [831, 101] width 106 height 11
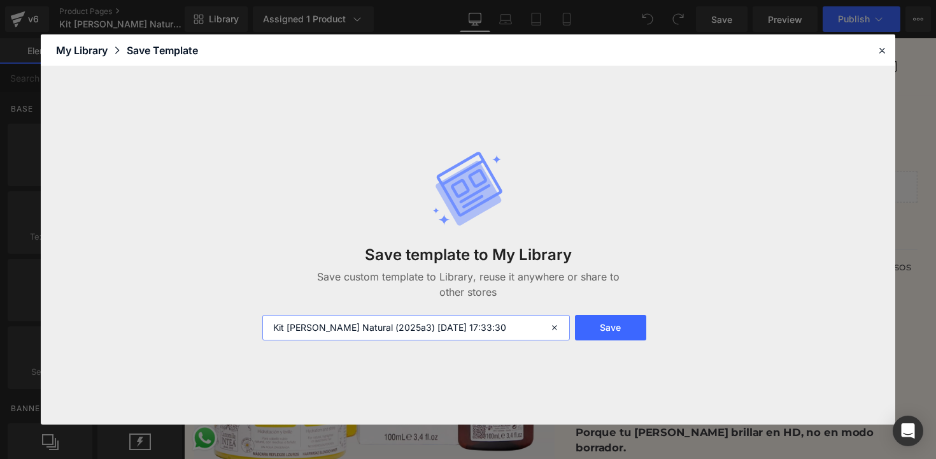
click at [604, 311] on input "Kit Rubio Natural (2025a3) 2025-08-25 17:33:30" at bounding box center [605, 308] width 2 height 4
paste input "ECU-"
drag, startPoint x: 410, startPoint y: 329, endPoint x: 513, endPoint y: 329, distance: 103.2
click at [604, 311] on input "ECU-Kit Rubio Natural (2025a3) 2025-08-25 17:33:30" at bounding box center [605, 308] width 2 height 4
type input "ECU-Kit [PERSON_NAME] Natural (2025a3)"
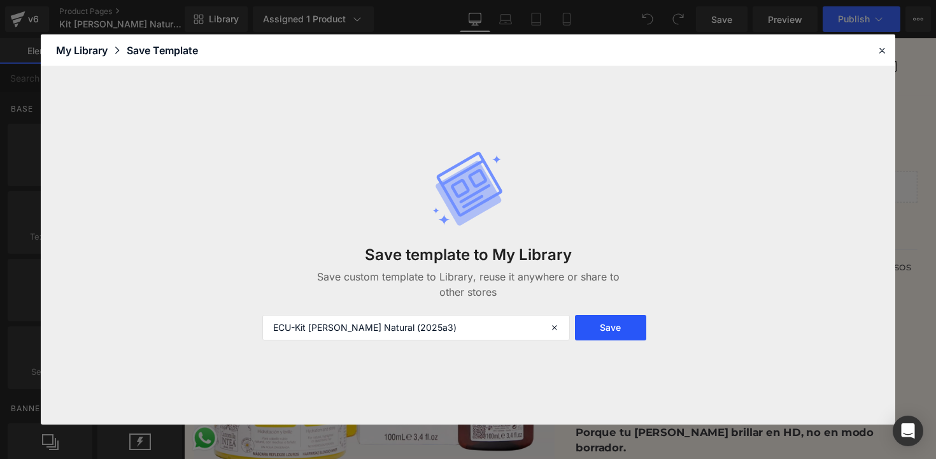
click at [0, 0] on button "Save" at bounding box center [0, 0] width 0 height 0
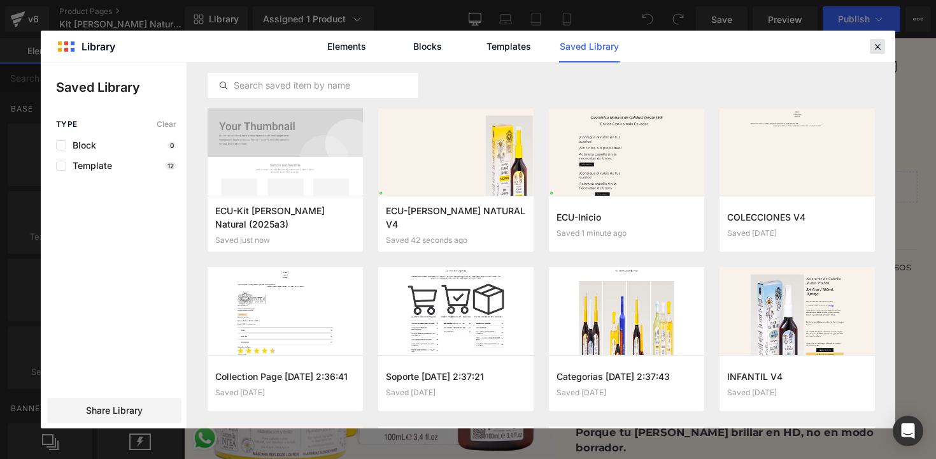
click at [881, 43] on icon at bounding box center [877, 46] width 11 height 11
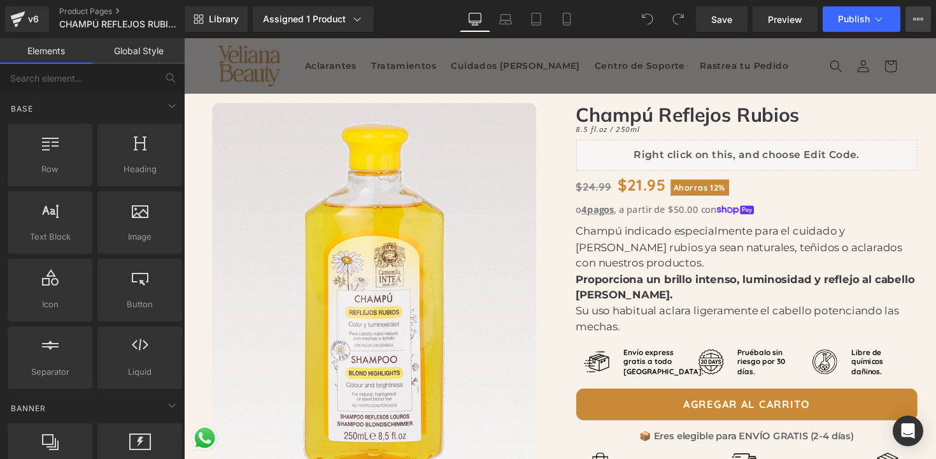
click at [923, 17] on icon at bounding box center [918, 19] width 10 height 10
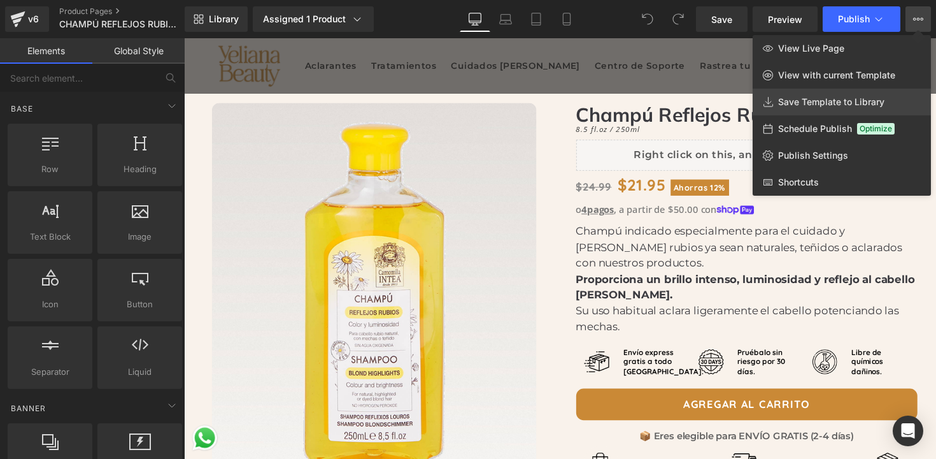
drag, startPoint x: 832, startPoint y: 94, endPoint x: 643, endPoint y: 64, distance: 191.4
click at [832, 94] on link "Save Template to Library" at bounding box center [842, 102] width 178 height 27
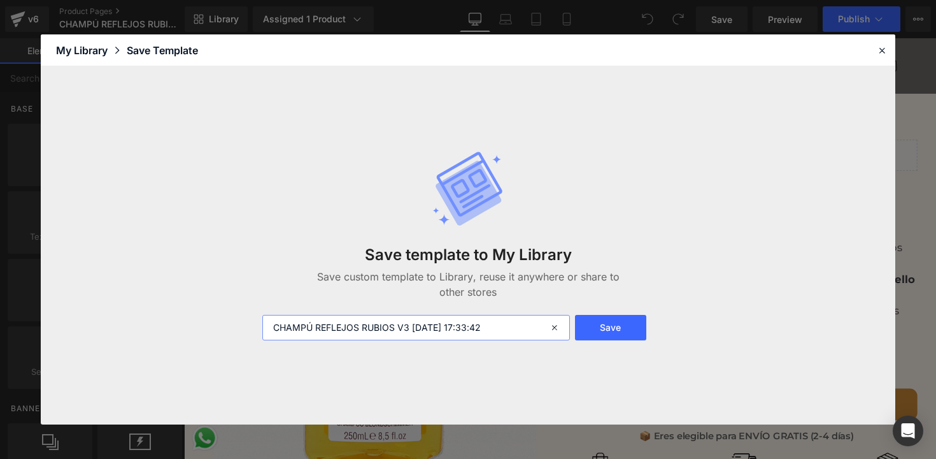
click at [0, 0] on input "CHAMPÚ REFLEJOS RUBIOS V3 2025-08-25 17:33:42" at bounding box center [0, 0] width 0 height 0
paste input "ECU-"
drag, startPoint x: 417, startPoint y: 327, endPoint x: 547, endPoint y: 337, distance: 130.3
click at [0, 0] on div "ECU-CHAMPÚ REFLEJOS RUBIOS V3 2025-08-25 17:33:42" at bounding box center [0, 0] width 0 height 0
type input "ECU-CHAMPÚ REFLEJOS RUBIOS"
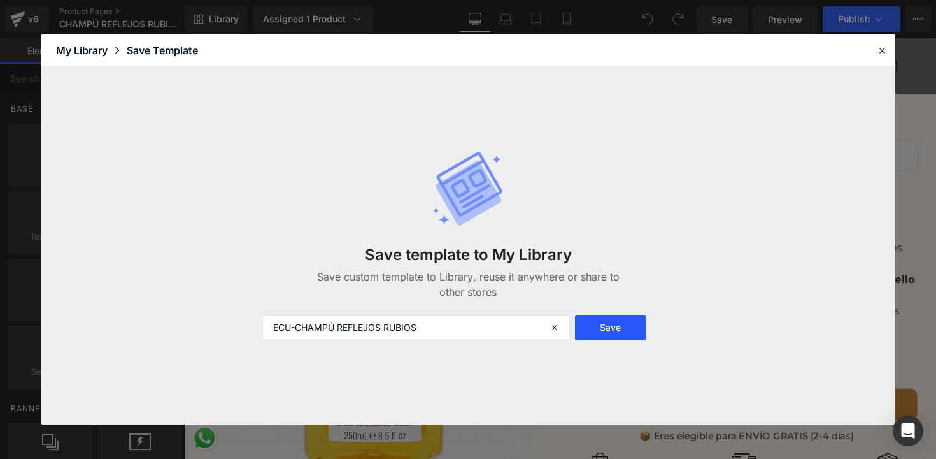
click at [0, 0] on button "Save" at bounding box center [0, 0] width 0 height 0
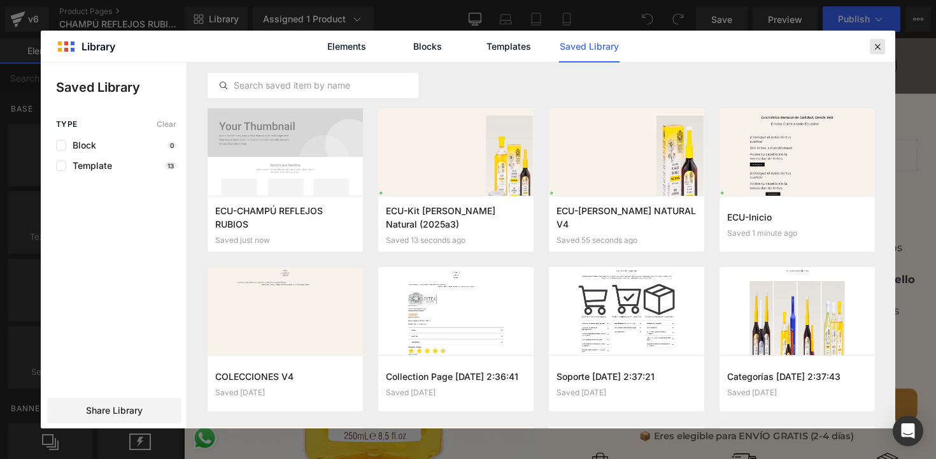
drag, startPoint x: 871, startPoint y: 48, endPoint x: 706, endPoint y: 11, distance: 169.2
click at [0, 0] on div at bounding box center [0, 0] width 0 height 0
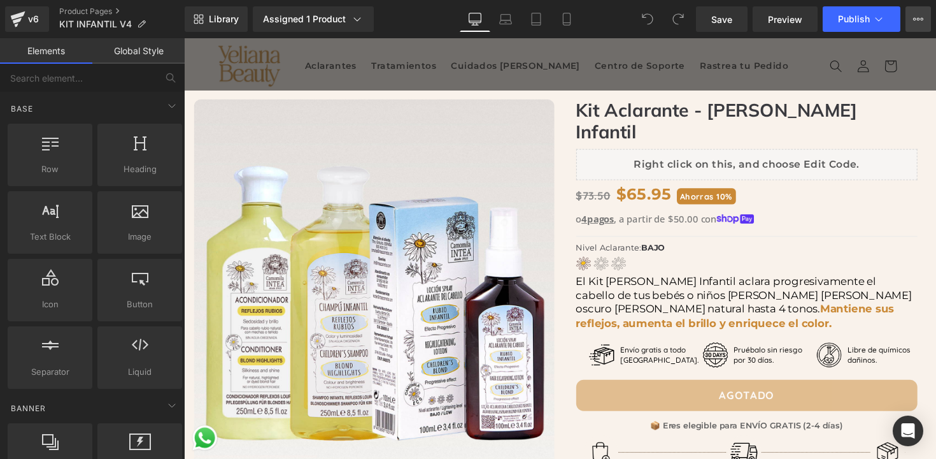
click at [917, 20] on icon at bounding box center [918, 19] width 10 height 10
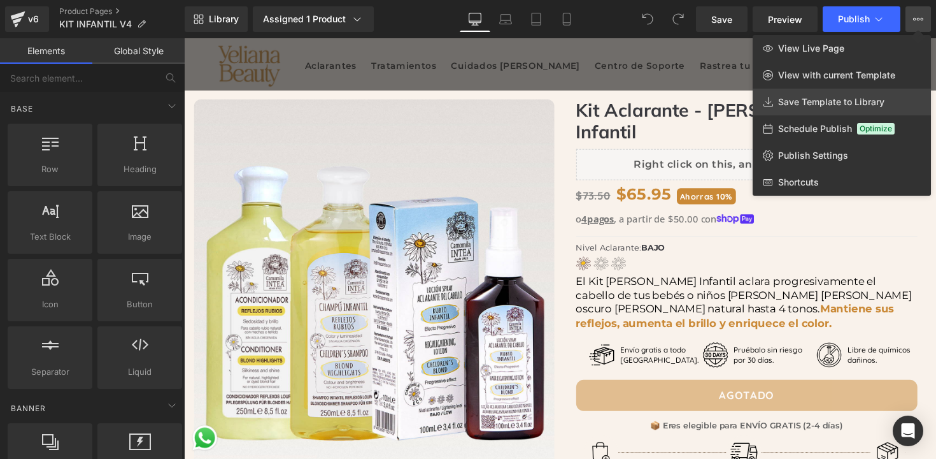
drag, startPoint x: 795, startPoint y: 103, endPoint x: 553, endPoint y: 75, distance: 243.7
click at [795, 103] on span "Save Template to Library" at bounding box center [831, 101] width 106 height 11
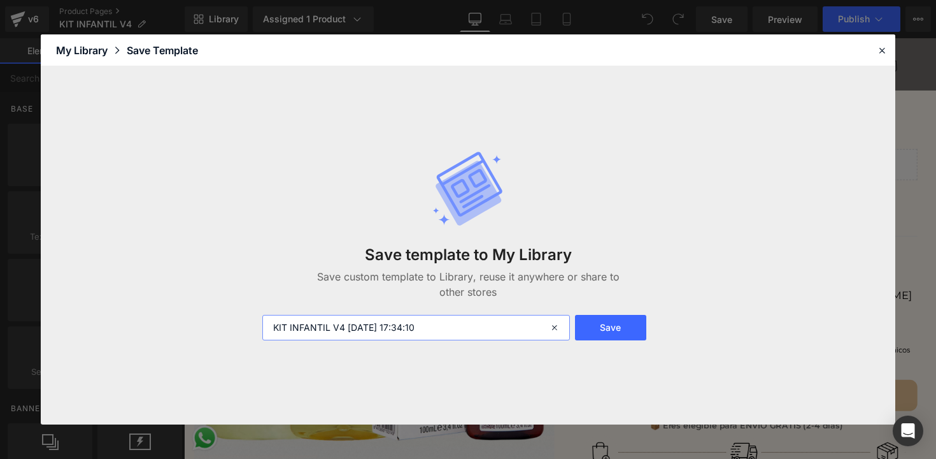
click at [493, 329] on input "KIT INFANTIL V4 2025-08-25 17:34:10" at bounding box center [499, 324] width 13 height 15
paste input "ECU-"
drag, startPoint x: 366, startPoint y: 329, endPoint x: 475, endPoint y: 332, distance: 109.6
click at [493, 332] on input "ECU-KIT INFANTIL V4 2025-08-25 17:34:10" at bounding box center [499, 324] width 13 height 15
type input "ECU-KIT INFANTIL V4"
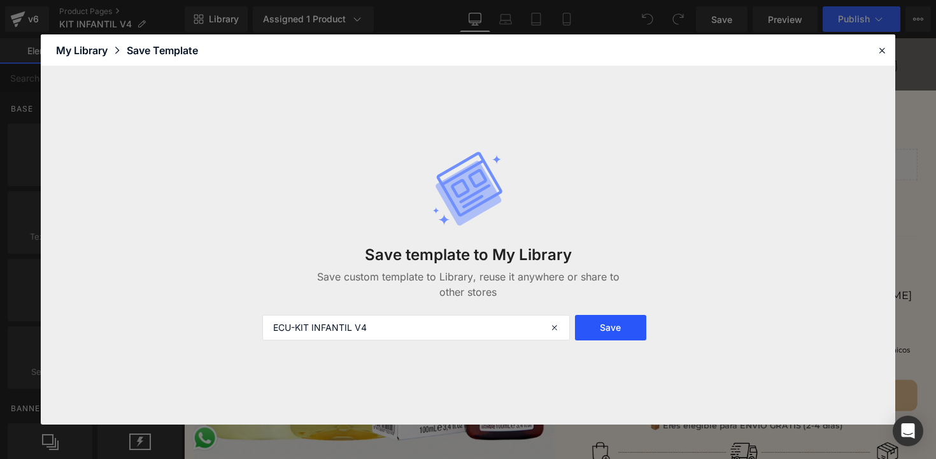
click at [0, 0] on button "Save" at bounding box center [0, 0] width 0 height 0
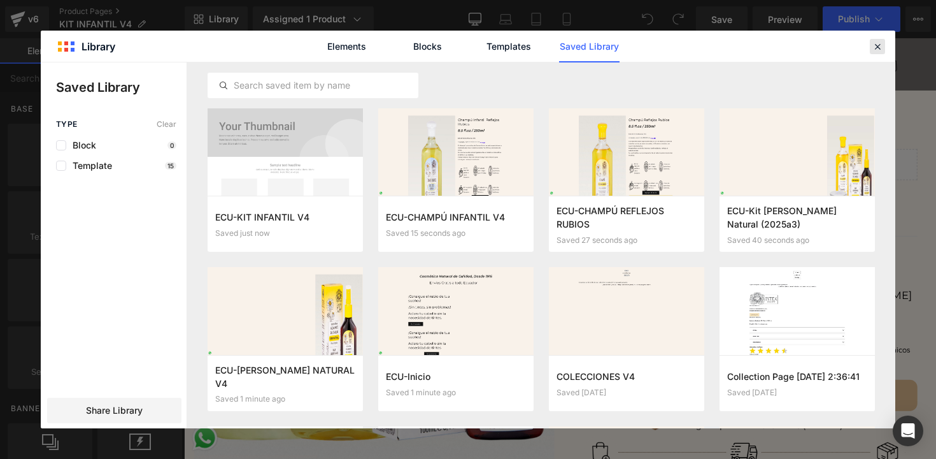
click at [0, 0] on icon at bounding box center [0, 0] width 0 height 0
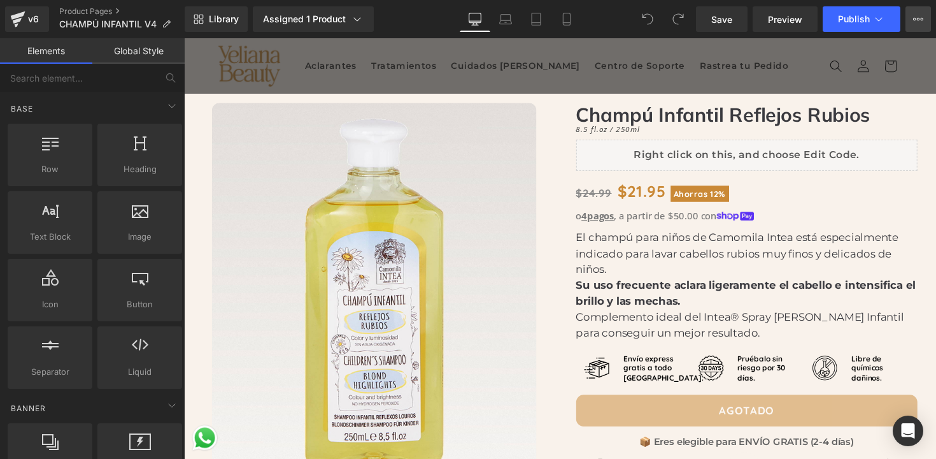
click at [909, 19] on button "View Live Page View with current Template Save Template to Library Schedule Pub…" at bounding box center [918, 18] width 25 height 25
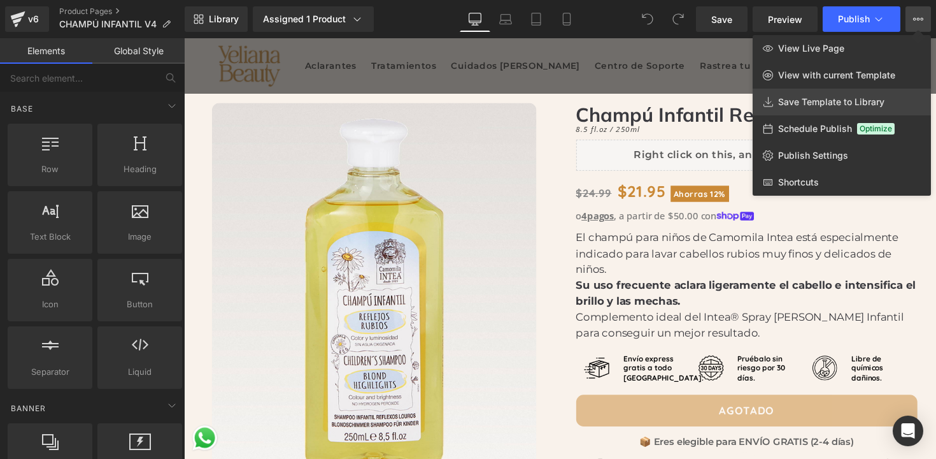
click at [809, 102] on span "Save Template to Library" at bounding box center [831, 101] width 106 height 11
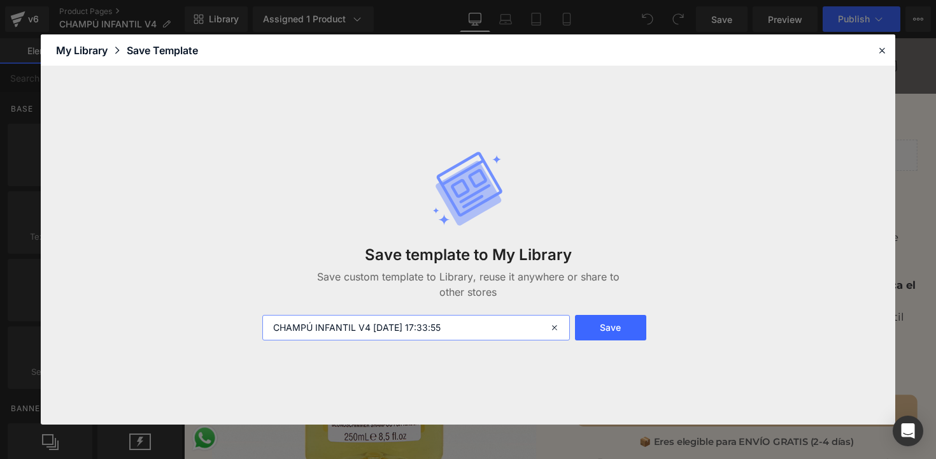
click at [0, 0] on input "CHAMPÚ INFANTIL V4 [DATE] 17:33:55" at bounding box center [0, 0] width 0 height 0
paste input "ECU-"
drag, startPoint x: 392, startPoint y: 328, endPoint x: 488, endPoint y: 333, distance: 96.9
click at [0, 0] on input "ECU-CHAMPÚ INFANTIL V4 [DATE] 17:33:55" at bounding box center [0, 0] width 0 height 0
type input "ECU-CHAMPÚ INFANTIL V4"
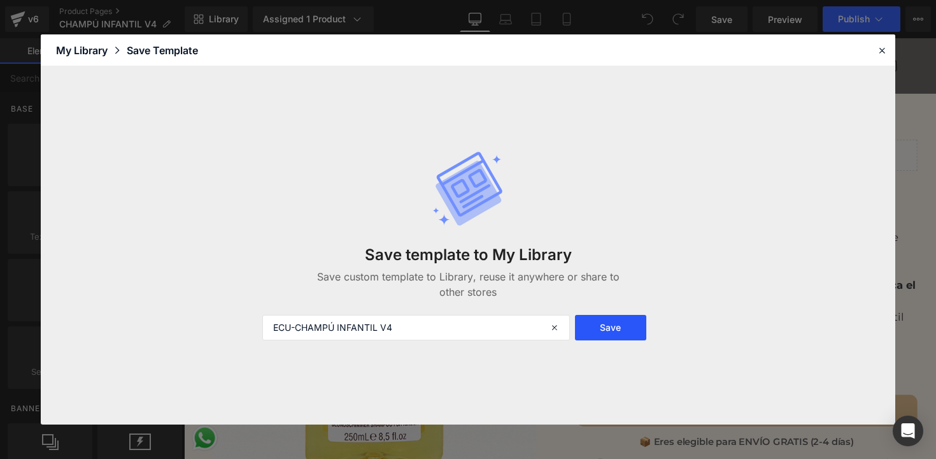
click at [556, 350] on button "Save" at bounding box center [540, 350] width 32 height 0
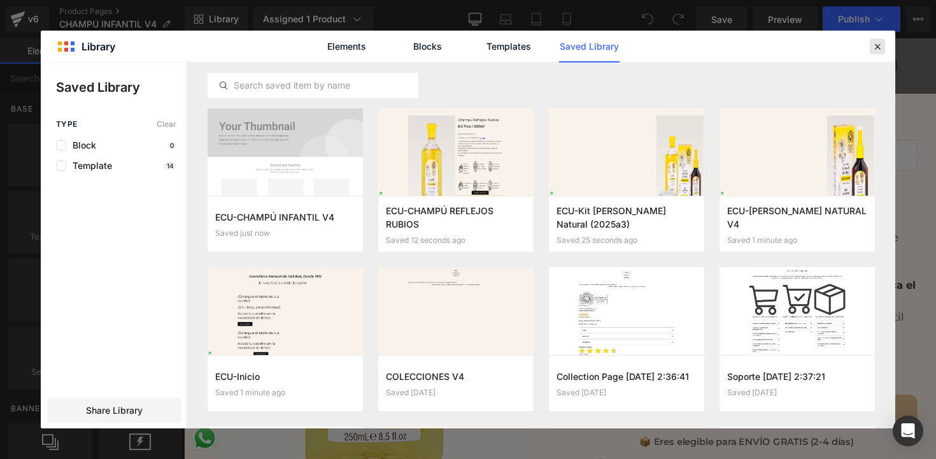
click at [553, 330] on icon at bounding box center [553, 337] width 0 height 15
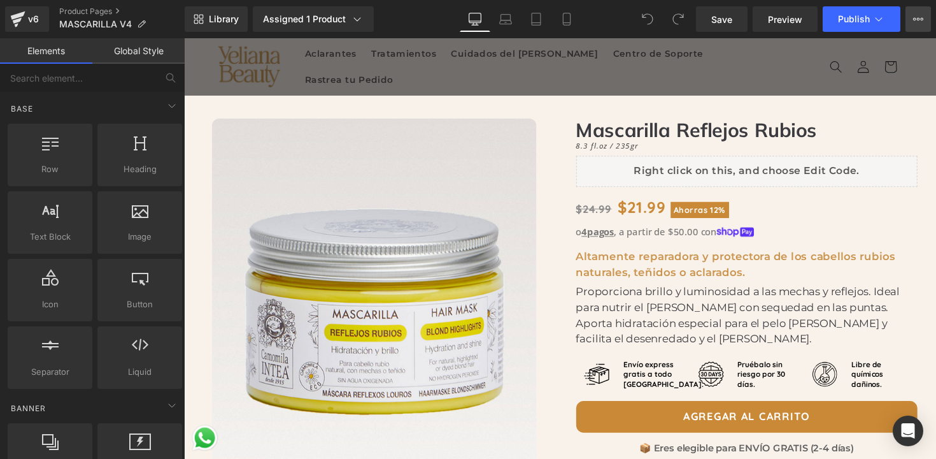
click at [919, 18] on icon at bounding box center [918, 19] width 10 height 10
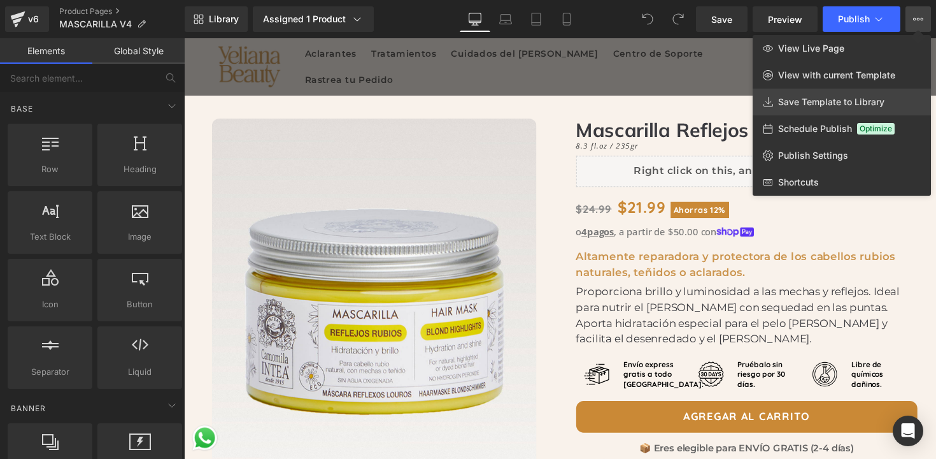
click at [810, 96] on link "Save Template to Library" at bounding box center [842, 102] width 178 height 27
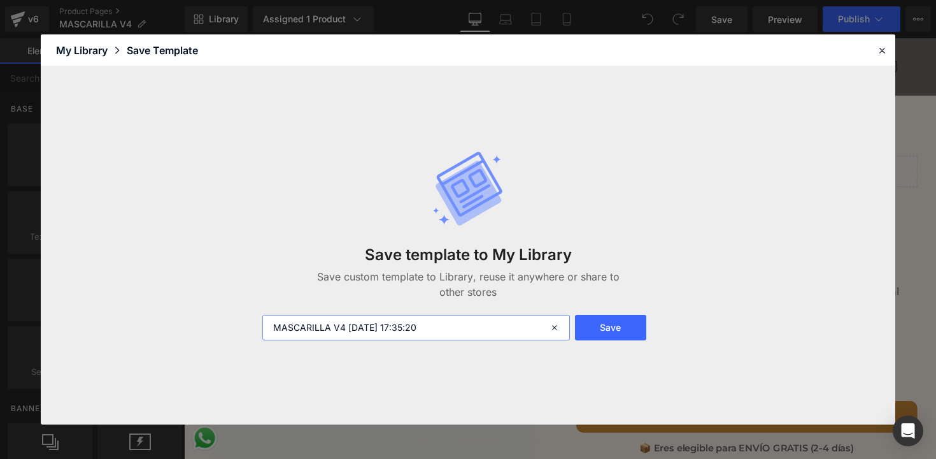
click at [556, 340] on input "MASCARILLA V4 2025-08-25 17:35:20" at bounding box center [559, 344] width 7 height 8
paste input "ECU-"
drag, startPoint x: 366, startPoint y: 328, endPoint x: 459, endPoint y: 329, distance: 93.6
click at [556, 340] on input "ECU-MASCARILLA V4 2025-08-25 17:35:20" at bounding box center [559, 344] width 7 height 8
type input "ECU-MASCARILLA V4"
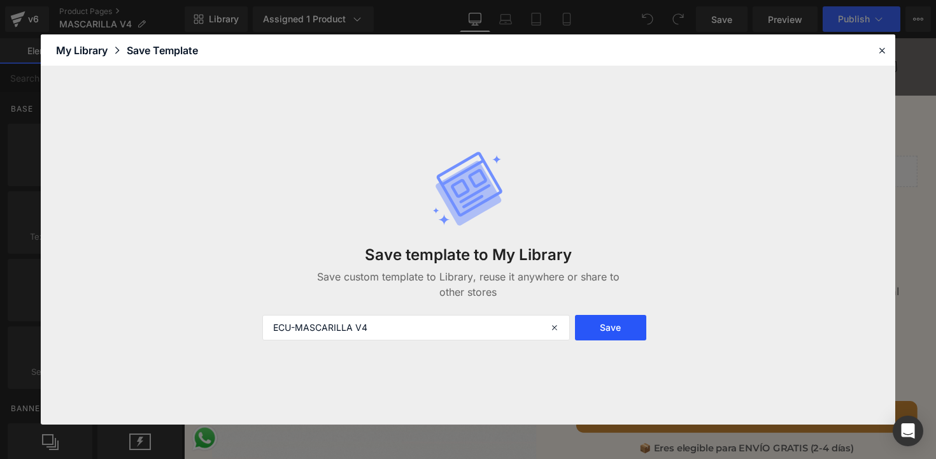
drag, startPoint x: 580, startPoint y: 327, endPoint x: 586, endPoint y: 329, distance: 6.6
click at [0, 0] on button "Save" at bounding box center [0, 0] width 0 height 0
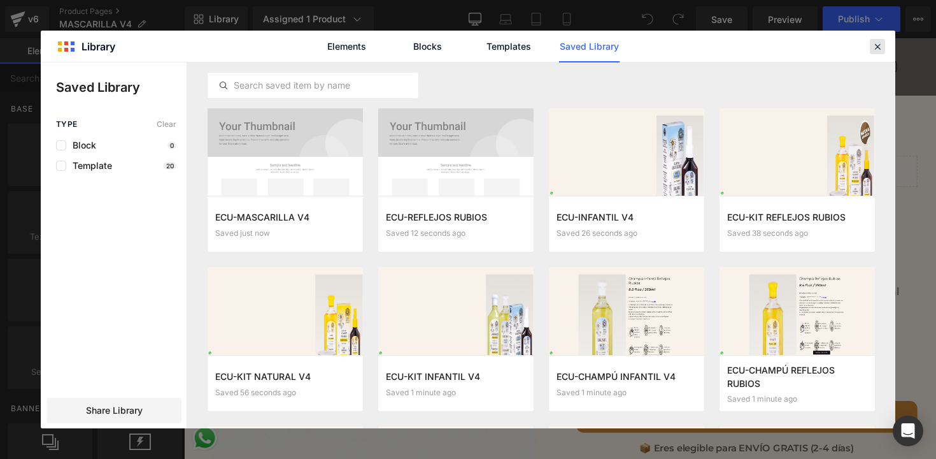
click at [0, 0] on icon at bounding box center [0, 0] width 0 height 0
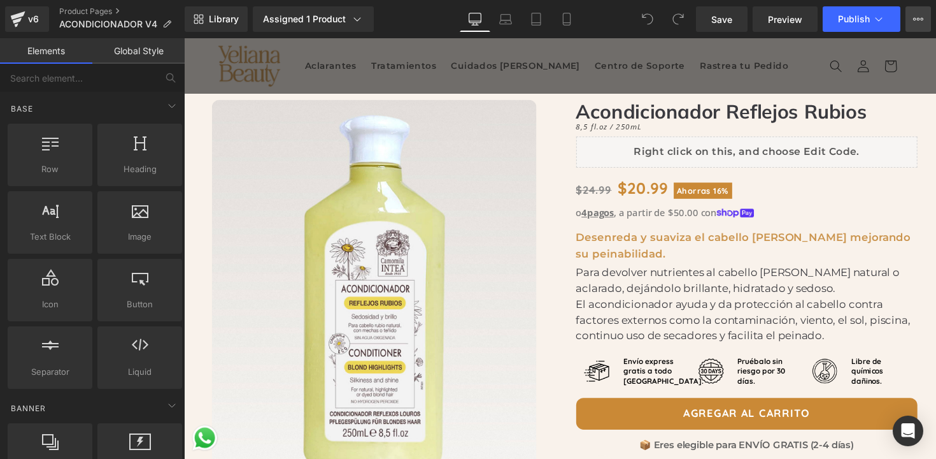
click at [919, 15] on icon at bounding box center [918, 19] width 10 height 10
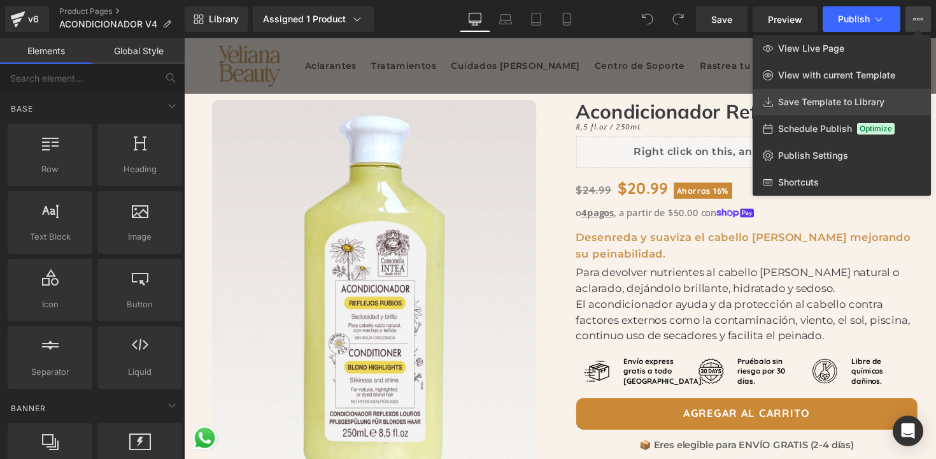
click at [789, 103] on span "Save Template to Library" at bounding box center [831, 101] width 106 height 11
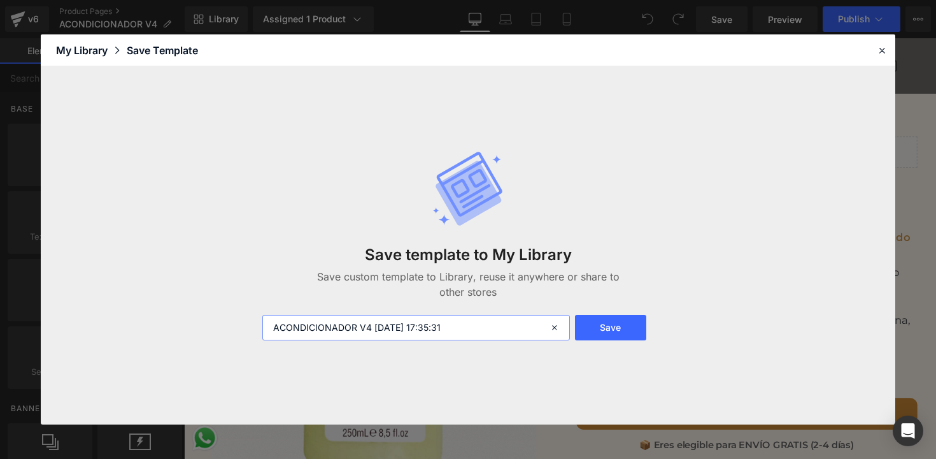
click at [553, 333] on input "ACONDICIONADOR V4 2025-08-25 17:35:31" at bounding box center [559, 340] width 13 height 15
paste input "ECU-"
drag, startPoint x: 392, startPoint y: 327, endPoint x: 492, endPoint y: 332, distance: 100.1
click at [553, 333] on input "ECU-ACONDICIONADOR V4 2025-08-25 17:35:31" at bounding box center [559, 340] width 13 height 15
type input "ECU-ACONDICIONADOR V4"
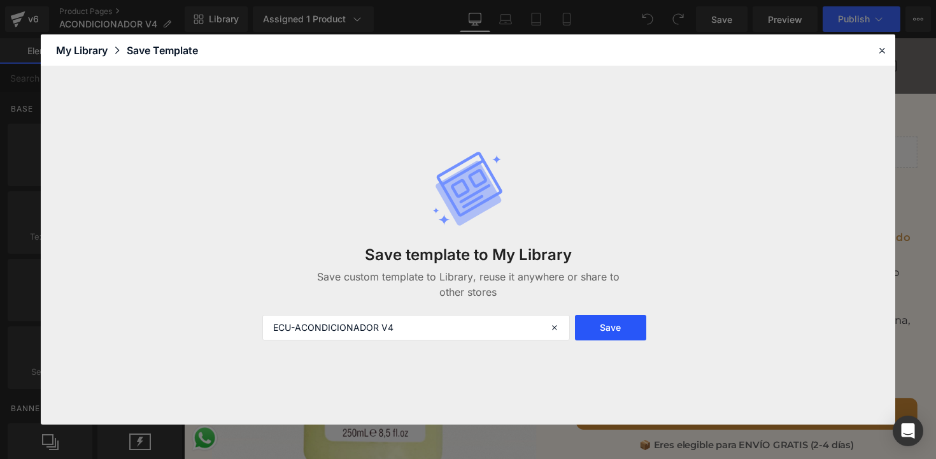
click at [588, 331] on button "Save" at bounding box center [610, 327] width 71 height 25
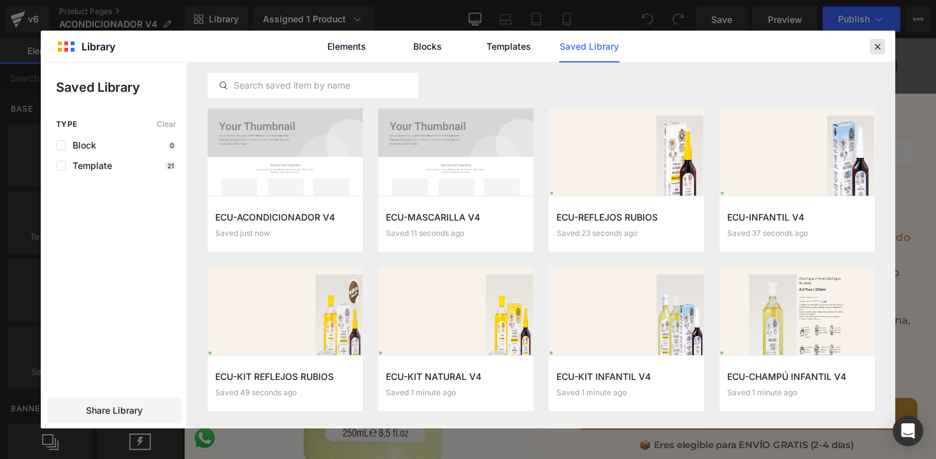
click at [515, 355] on icon at bounding box center [460, 355] width 110 height 0
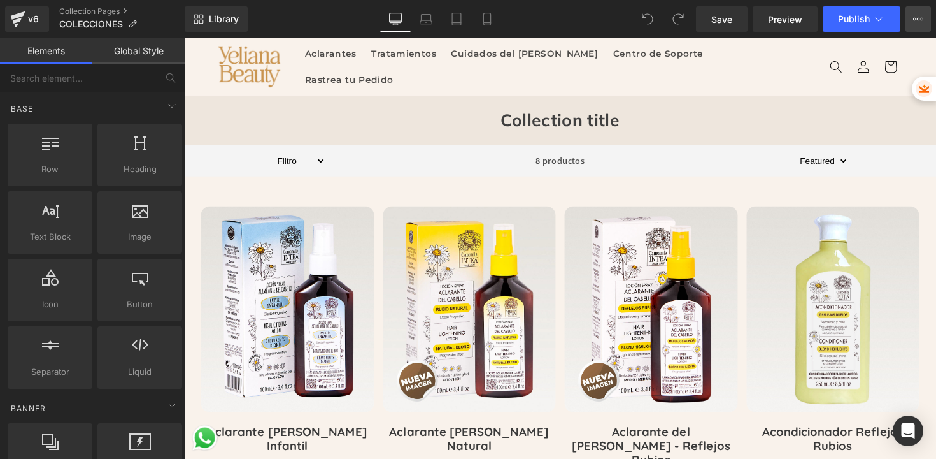
click at [918, 24] on icon at bounding box center [918, 19] width 10 height 10
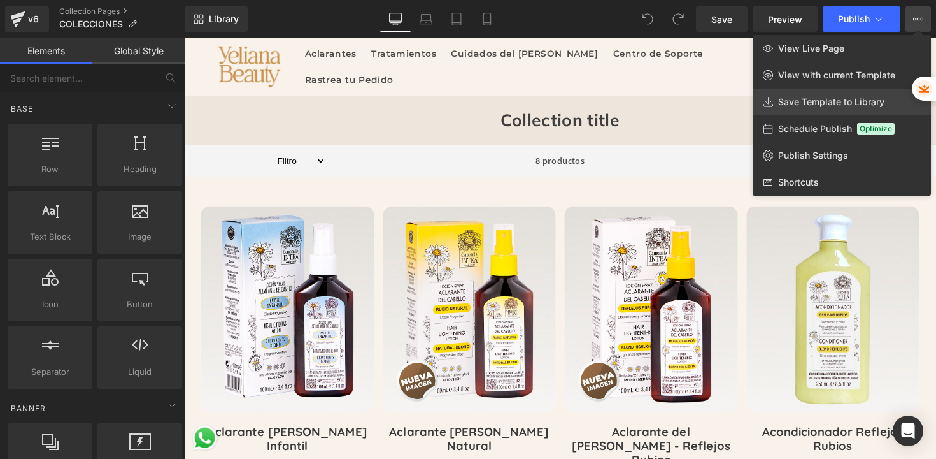
click at [796, 100] on span "Save Template to Library" at bounding box center [831, 101] width 106 height 11
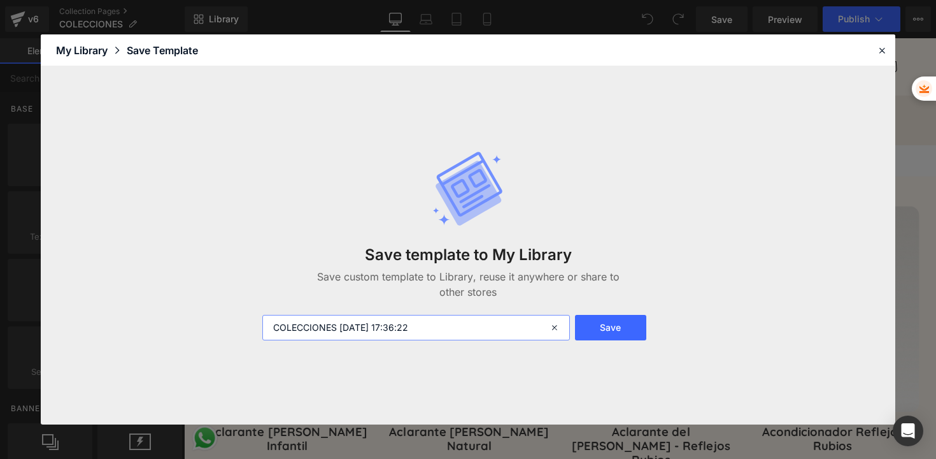
paste input "ECU-"
drag, startPoint x: 364, startPoint y: 327, endPoint x: 462, endPoint y: 337, distance: 99.2
type input "ECU-COLECCIONES"
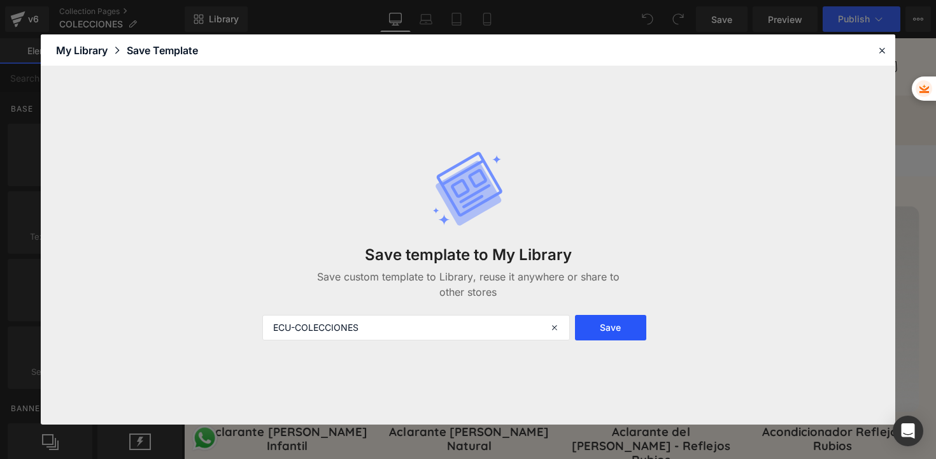
click at [602, 336] on button "Save" at bounding box center [610, 327] width 71 height 25
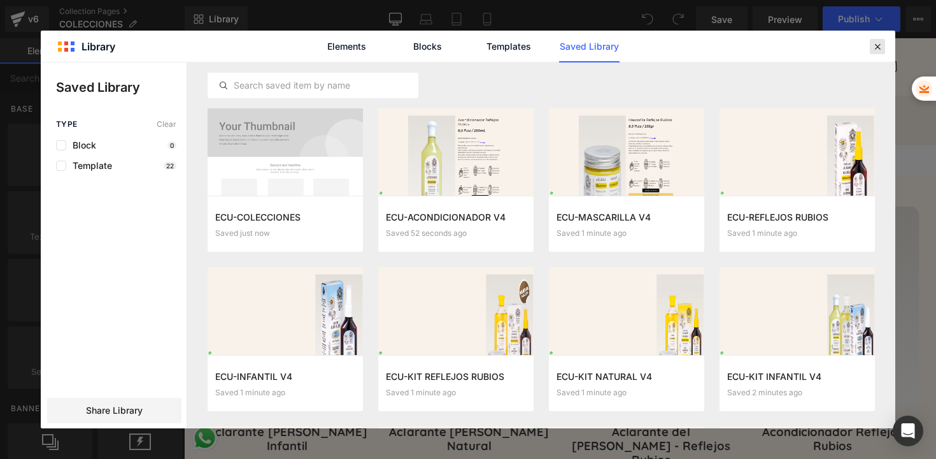
click at [0, 0] on icon at bounding box center [0, 0] width 0 height 0
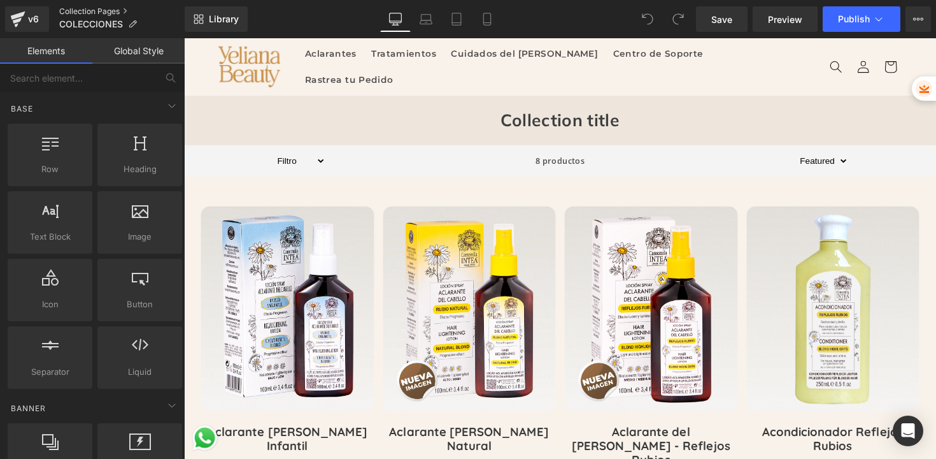
click at [71, 11] on link "Collection Pages" at bounding box center [121, 11] width 125 height 10
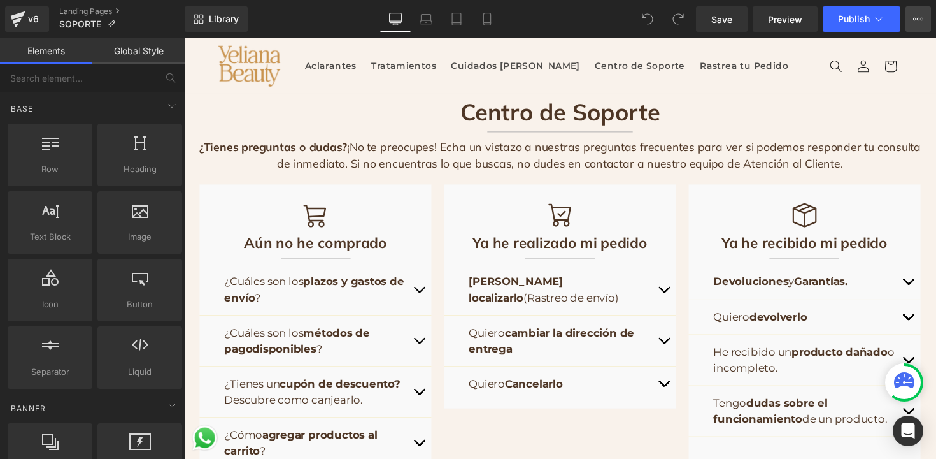
click at [916, 24] on button "View Live Page View with current Template Save Template to Library Schedule Pub…" at bounding box center [918, 18] width 25 height 25
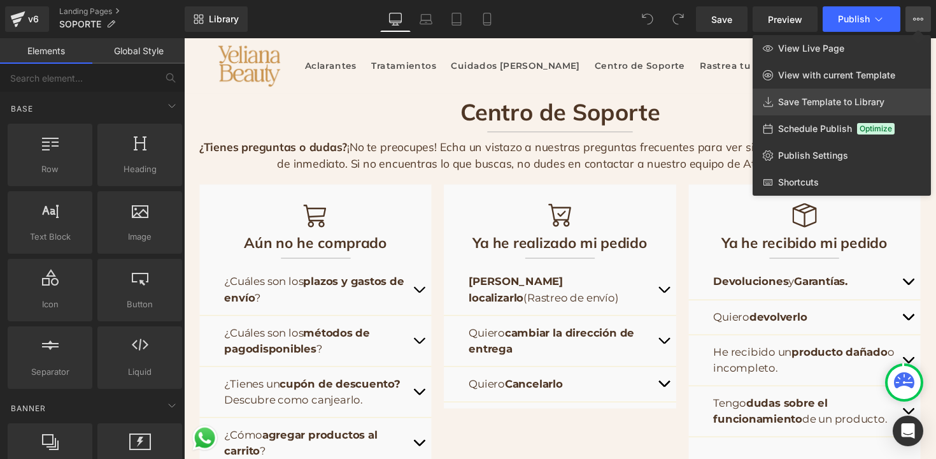
click at [827, 101] on span "Save Template to Library" at bounding box center [831, 101] width 106 height 11
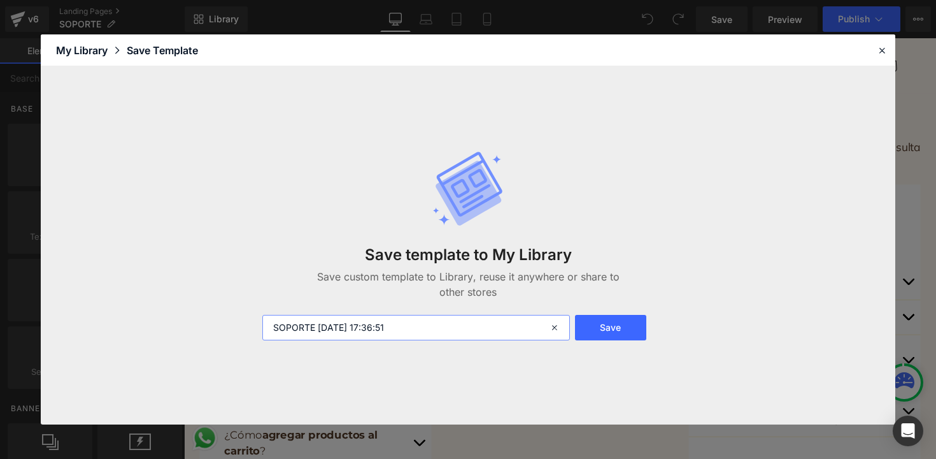
click at [276, 329] on input "SOPORTE [DATE] 17:36:51" at bounding box center [416, 327] width 308 height 25
click at [274, 330] on input "SOPORTE [DATE] 17:36:51" at bounding box center [416, 327] width 308 height 25
click at [274, 330] on input "SOPORTE 2025-08-25 17:36:51" at bounding box center [416, 327] width 308 height 25
paste input "ECU-"
drag, startPoint x: 341, startPoint y: 327, endPoint x: 437, endPoint y: 331, distance: 95.6
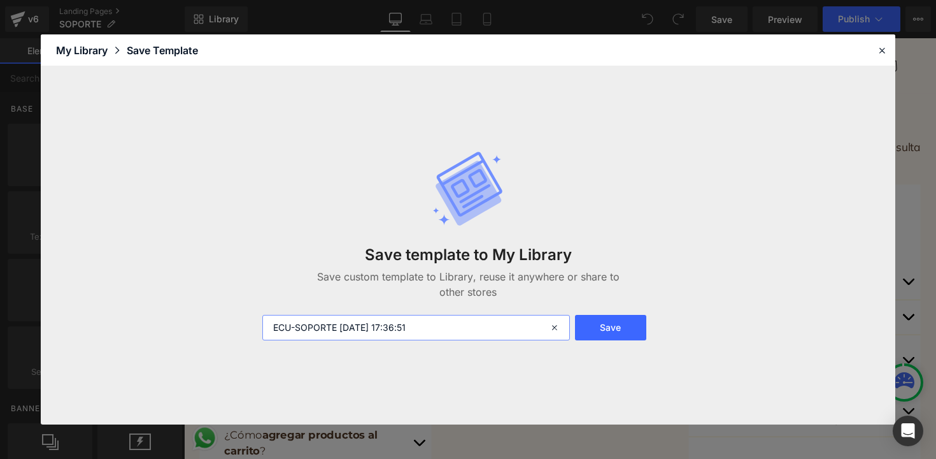
click at [437, 331] on input "ECU-SOPORTE 2025-08-25 17:36:51" at bounding box center [416, 327] width 308 height 25
type input "ECU-SOPORTE"
click at [601, 331] on button "Save" at bounding box center [610, 327] width 71 height 25
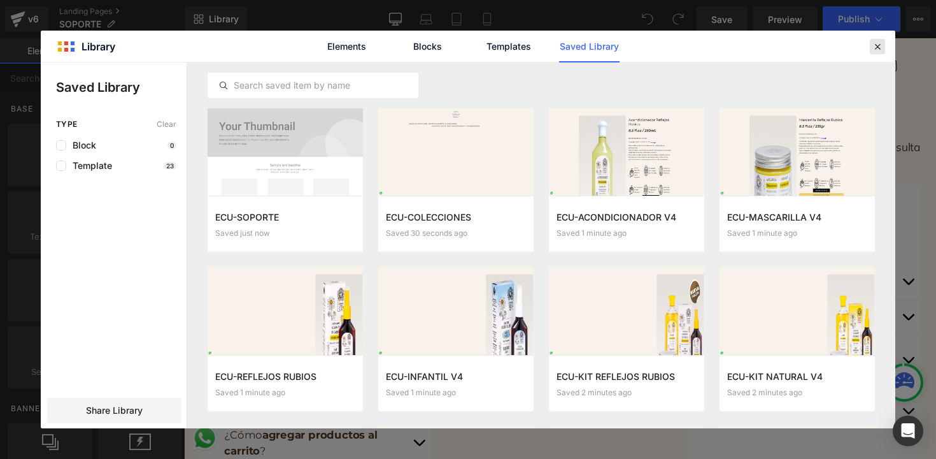
click at [878, 48] on icon at bounding box center [877, 46] width 11 height 11
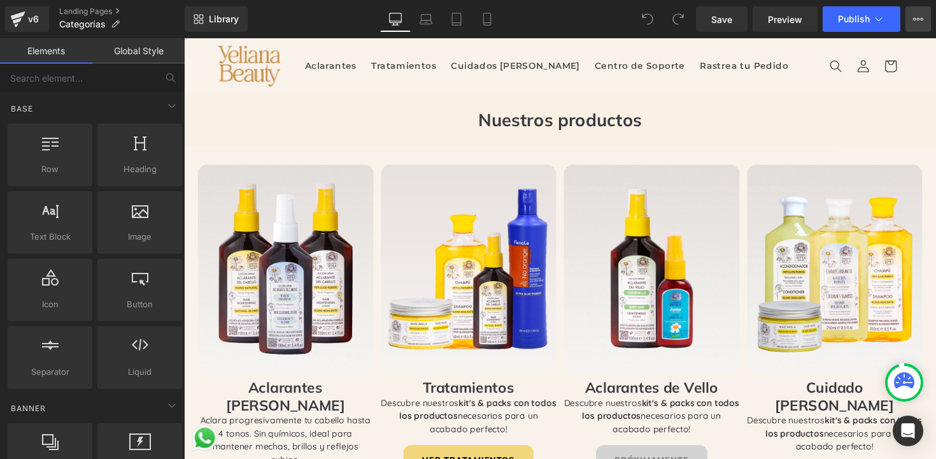
click at [916, 19] on icon at bounding box center [918, 19] width 10 height 10
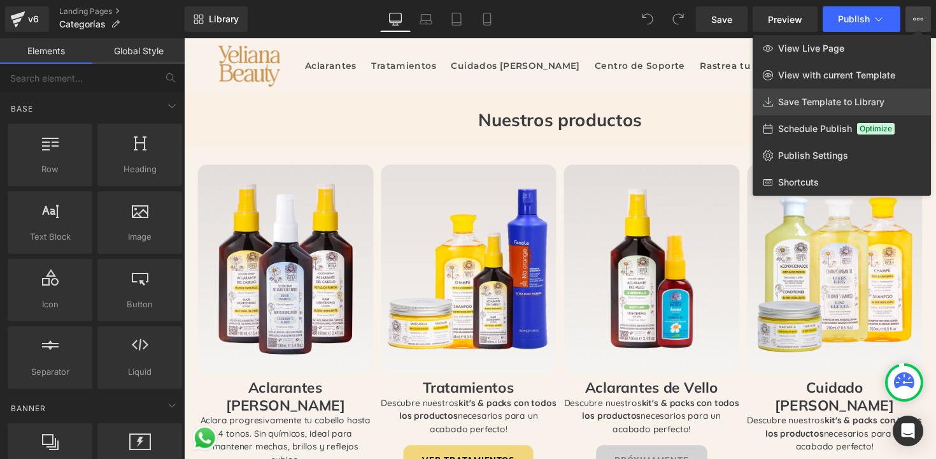
click at [810, 98] on span "Save Template to Library" at bounding box center [831, 101] width 106 height 11
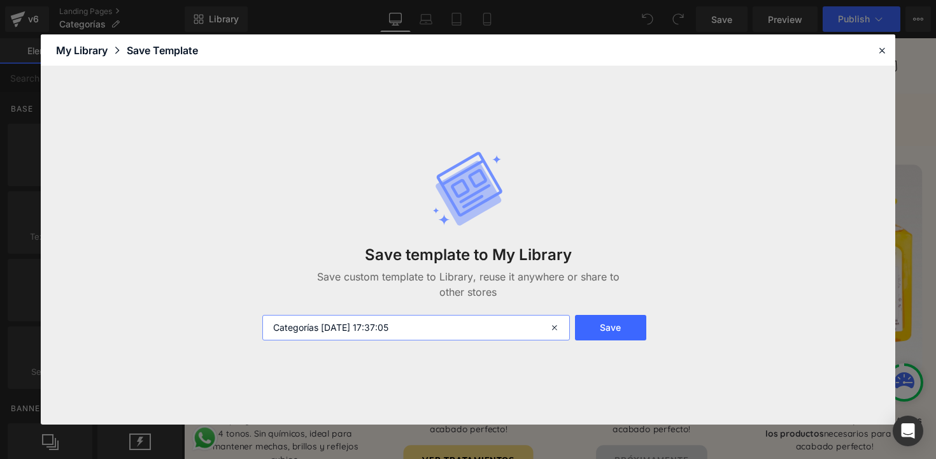
click at [0, 0] on input "Categorías [DATE] 17:37:05" at bounding box center [0, 0] width 0 height 0
paste input "ECU-"
drag, startPoint x: 343, startPoint y: 327, endPoint x: 447, endPoint y: 331, distance: 103.9
click at [0, 0] on input "ECU-Categorías [DATE] 17:37:05" at bounding box center [0, 0] width 0 height 0
type input "ECU-Categorías"
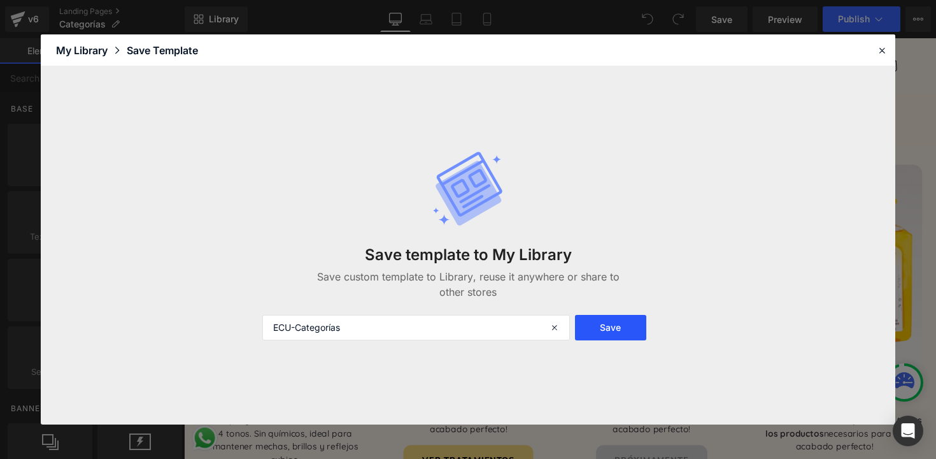
click at [0, 0] on button "Save" at bounding box center [0, 0] width 0 height 0
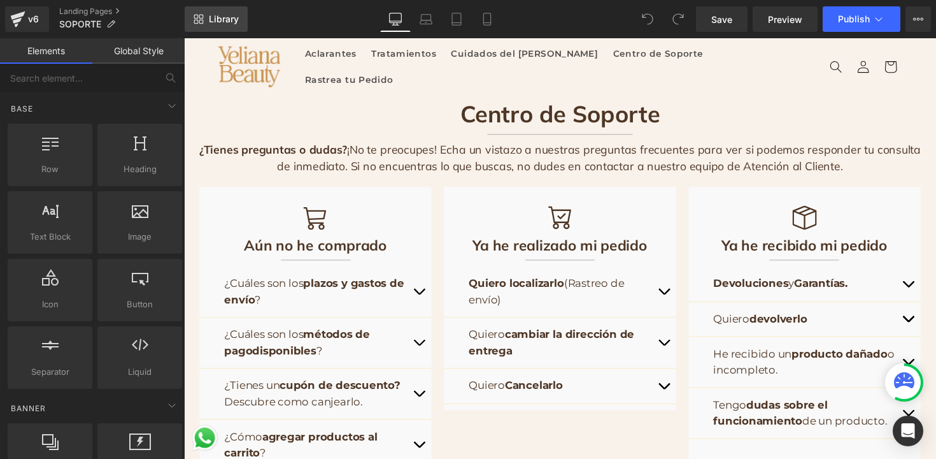
click at [220, 25] on link "Library" at bounding box center [216, 18] width 63 height 25
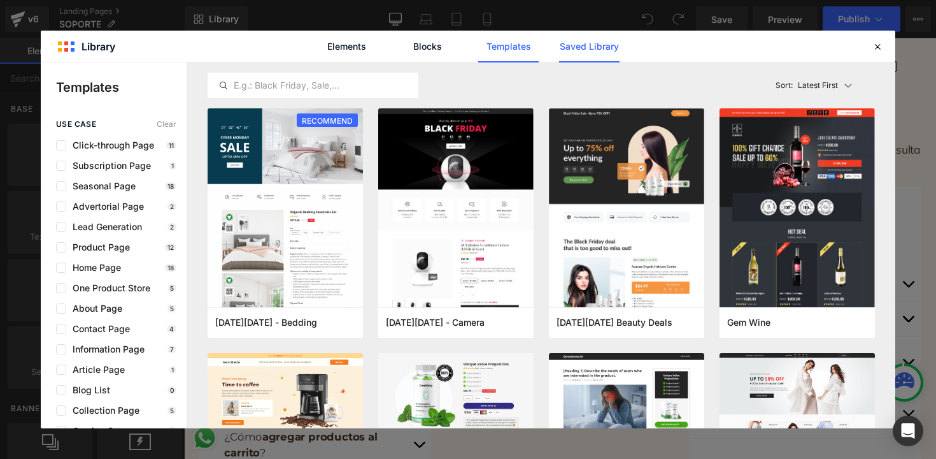
click at [588, 47] on link "Saved Library" at bounding box center [589, 47] width 60 height 32
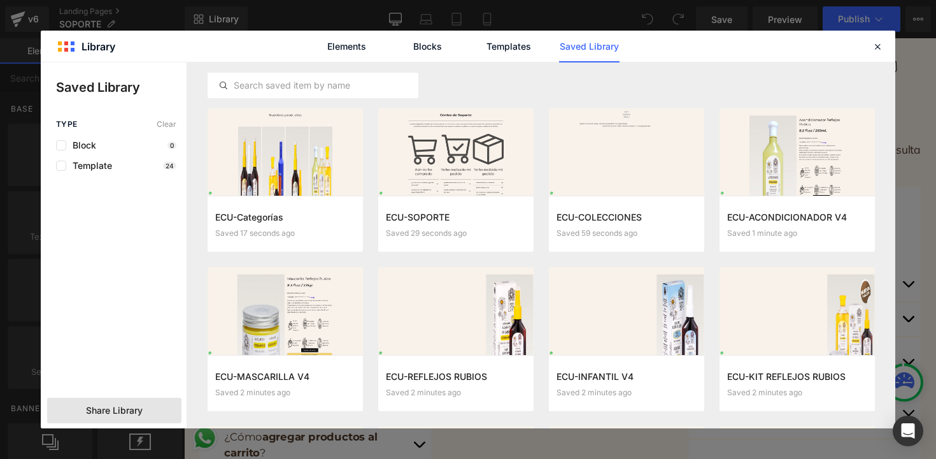
click at [0, 0] on span "Share Library" at bounding box center [0, 0] width 0 height 0
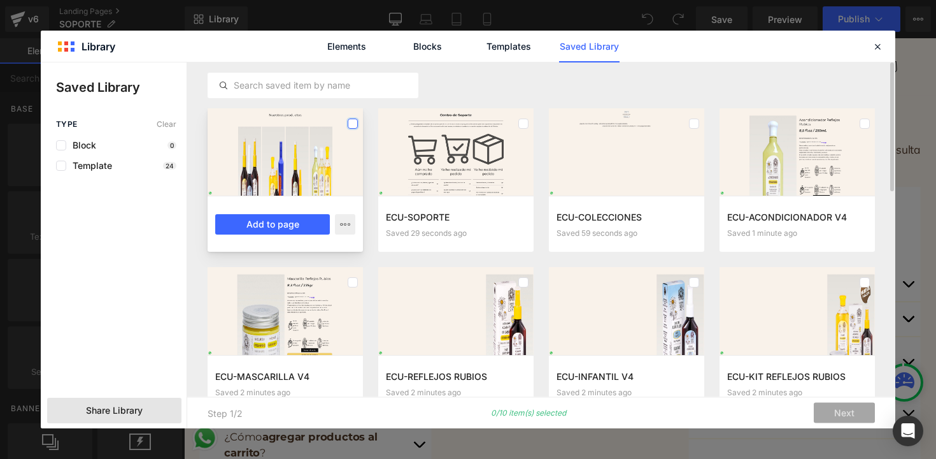
click at [0, 0] on label at bounding box center [0, 0] width 0 height 0
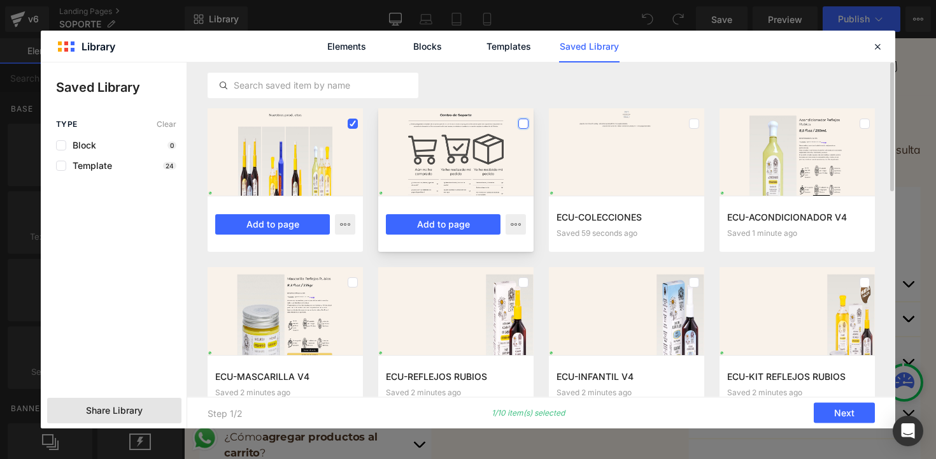
click at [0, 0] on label at bounding box center [0, 0] width 0 height 0
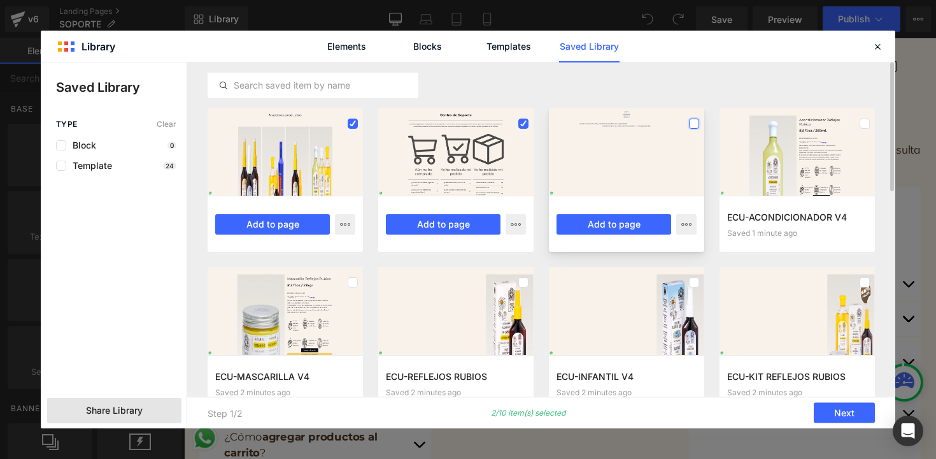
click at [0, 0] on label at bounding box center [0, 0] width 0 height 0
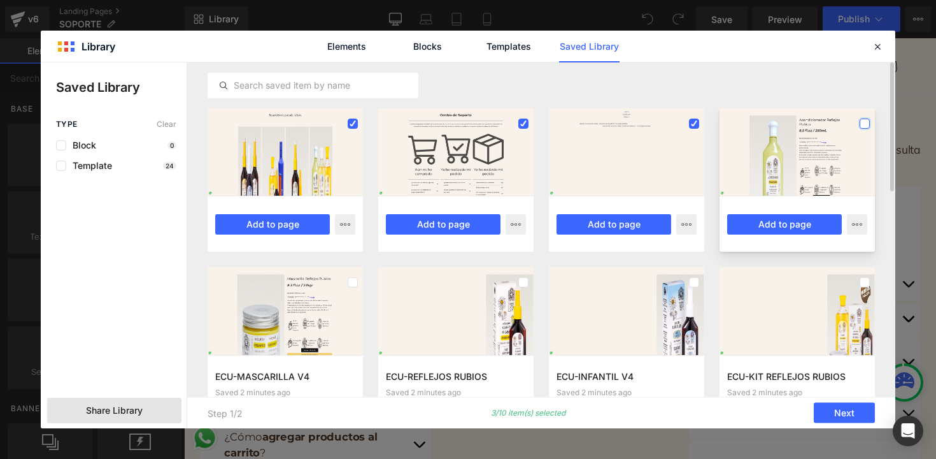
click at [0, 0] on label at bounding box center [0, 0] width 0 height 0
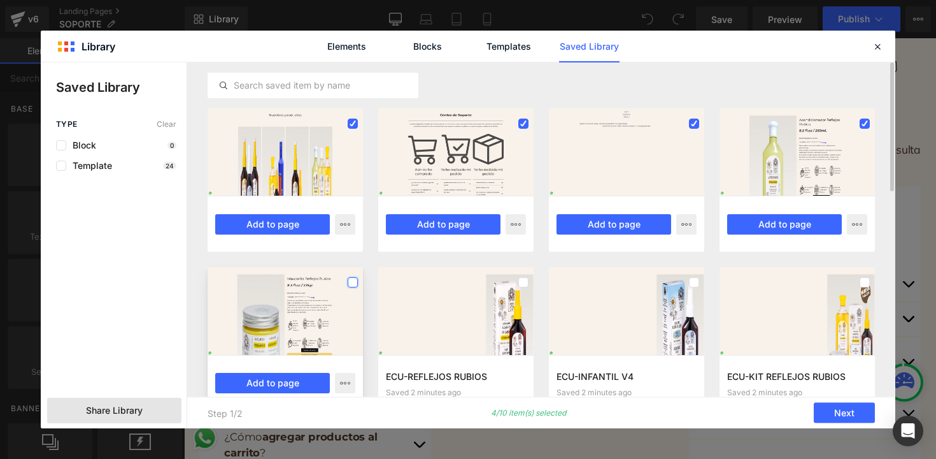
click at [0, 0] on label at bounding box center [0, 0] width 0 height 0
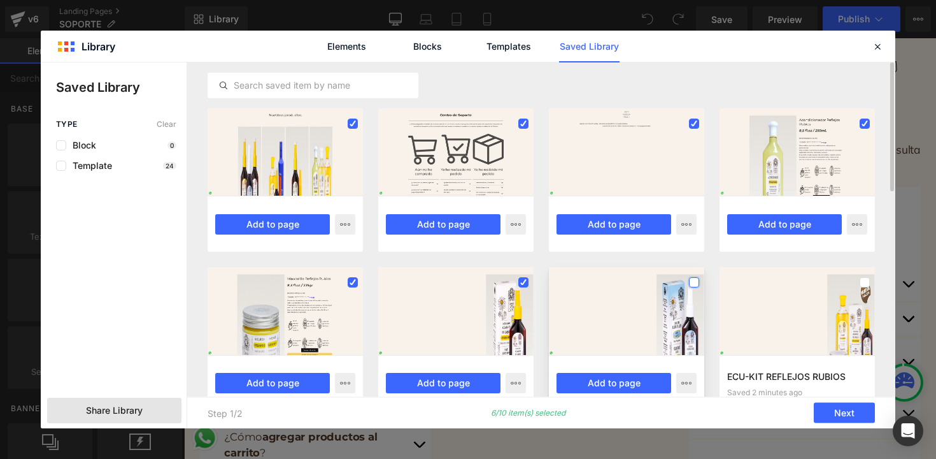
click at [0, 0] on label at bounding box center [0, 0] width 0 height 0
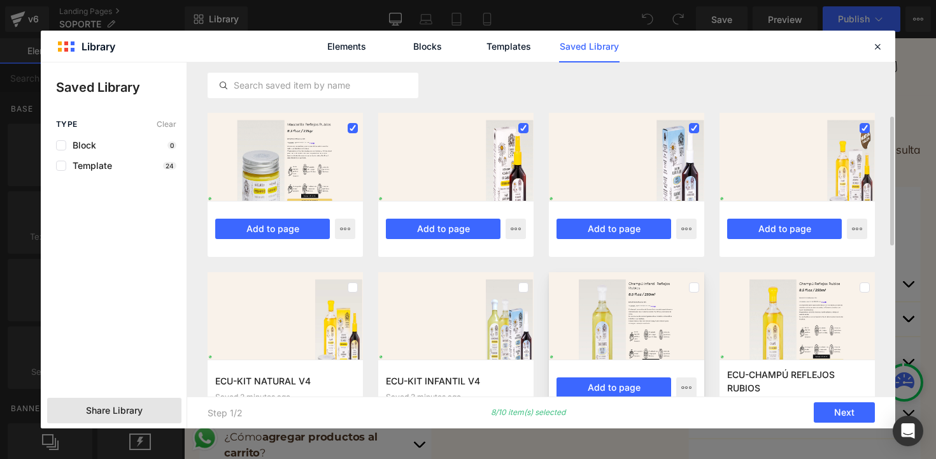
scroll to position [211, 0]
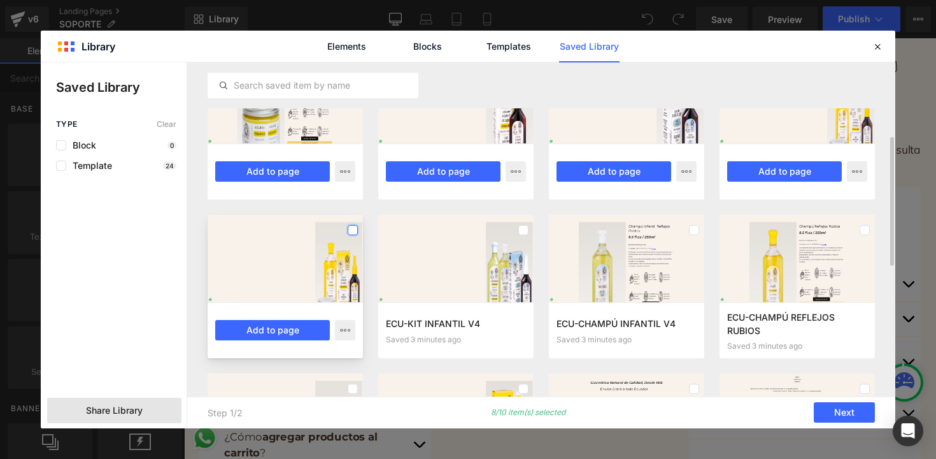
click at [0, 0] on label at bounding box center [0, 0] width 0 height 0
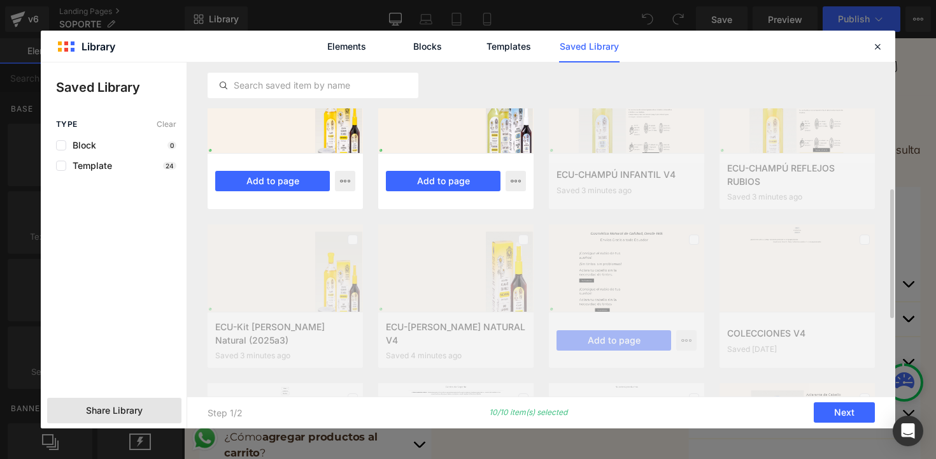
scroll to position [411, 0]
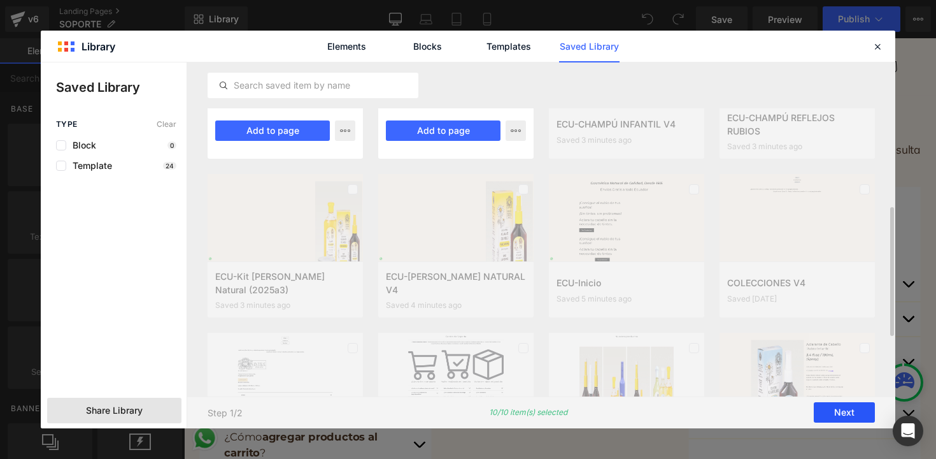
click at [0, 0] on button "Next" at bounding box center [0, 0] width 0 height 0
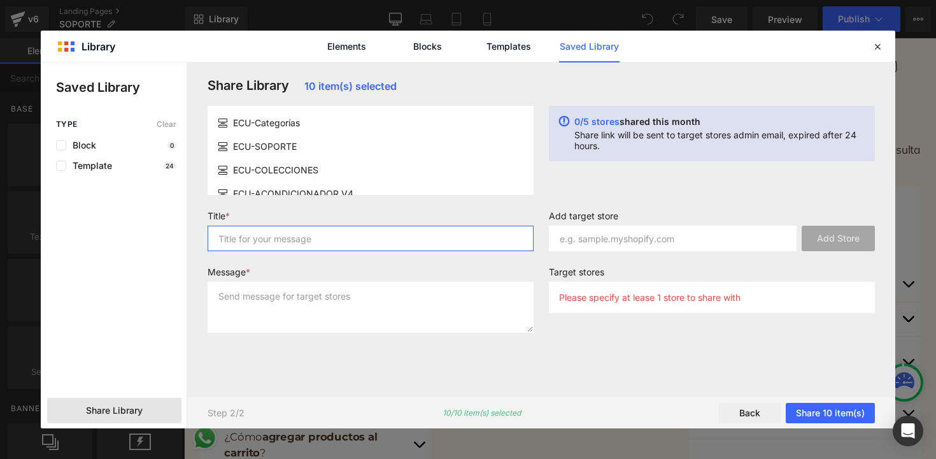
click at [0, 0] on input "text" at bounding box center [0, 0] width 0 height 0
type input "TEMPLATES 1/2"
click at [328, 318] on textarea at bounding box center [371, 306] width 326 height 51
drag, startPoint x: 295, startPoint y: 242, endPoint x: 207, endPoint y: 229, distance: 89.4
click at [0, 0] on div "Title * TEMPLATES 1/2" at bounding box center [0, 0] width 0 height 0
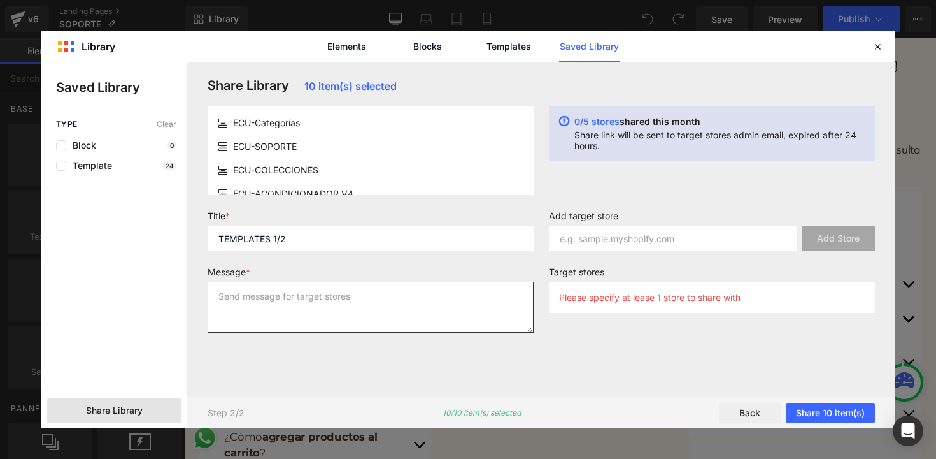
click at [346, 305] on textarea at bounding box center [371, 306] width 326 height 51
paste textarea "TEMPLATES 1/2"
type textarea "TEMPLATES 1/2"
click at [600, 243] on input "text" at bounding box center [673, 237] width 248 height 25
paste input "gpiub7-p7.myshopify.com"
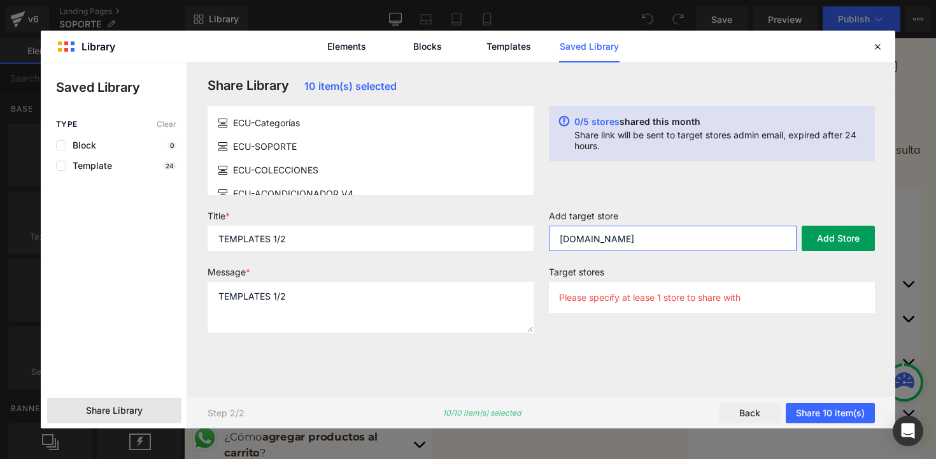
type input "gpiub7-p7.myshopify.com"
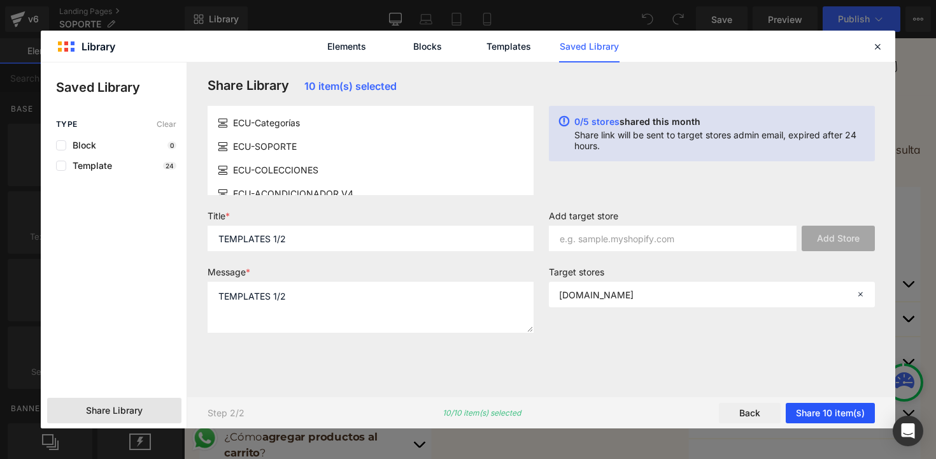
click at [0, 0] on button "Share 10 item(s)" at bounding box center [0, 0] width 0 height 0
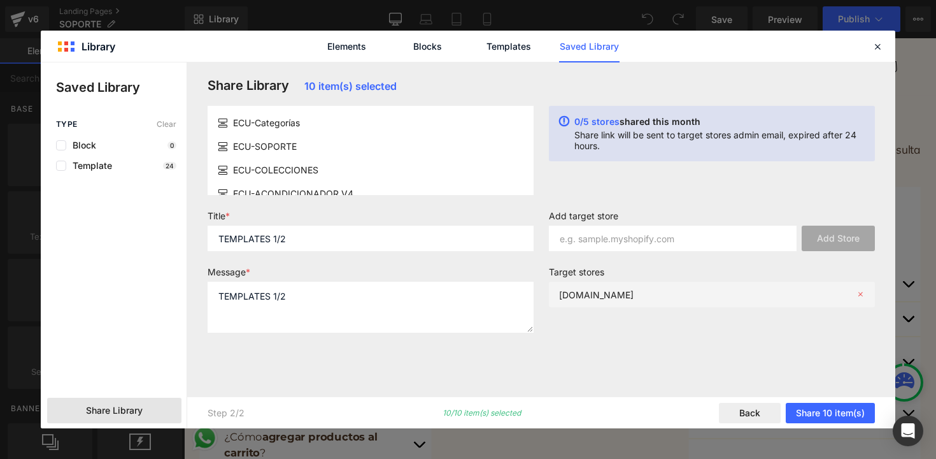
click at [0, 0] on div "gpiub7-p7.myshopify.com" at bounding box center [0, 0] width 0 height 0
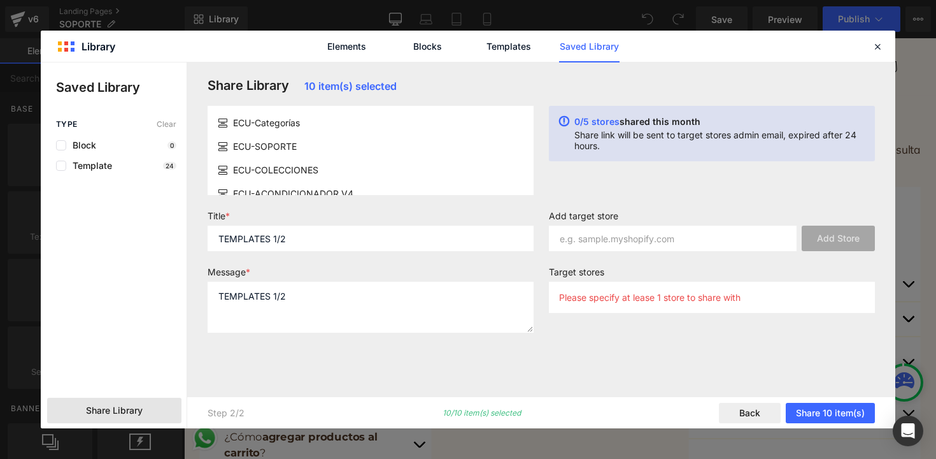
click at [0, 0] on p "Please specify at lease 1 store to share with" at bounding box center [0, 0] width 0 height 0
click at [733, 225] on input "text" at bounding box center [673, 237] width 248 height 25
paste input "gpiub7-p7.myshopify.com"
type input "gpiub7-p7.myshopify.com"
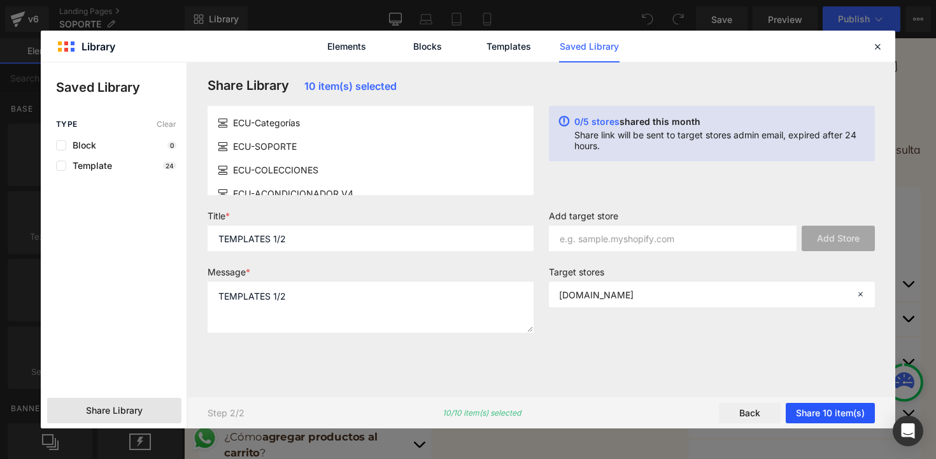
click at [0, 0] on button "Share 10 item(s)" at bounding box center [0, 0] width 0 height 0
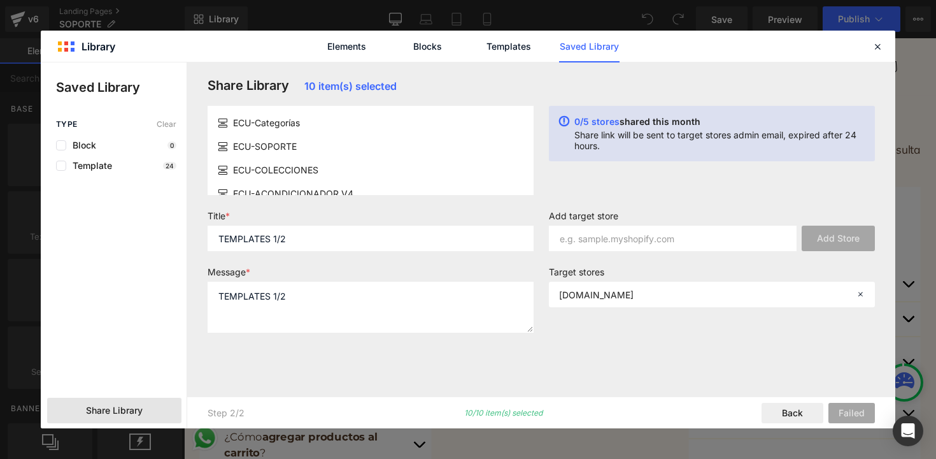
click at [253, 443] on div "Add target store Add Store Target stores gpiub7-p7.myshopify.com" at bounding box center [240, 469] width 25 height 52
click at [618, 245] on input "text" at bounding box center [673, 237] width 248 height 25
paste input "gpiub7-p7.myshopify.com"
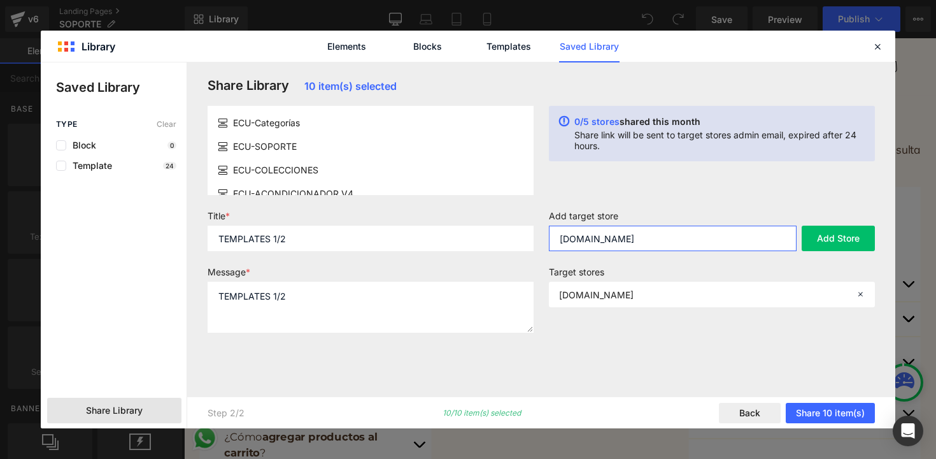
type input "gpiub7-p7.myshopify.com"
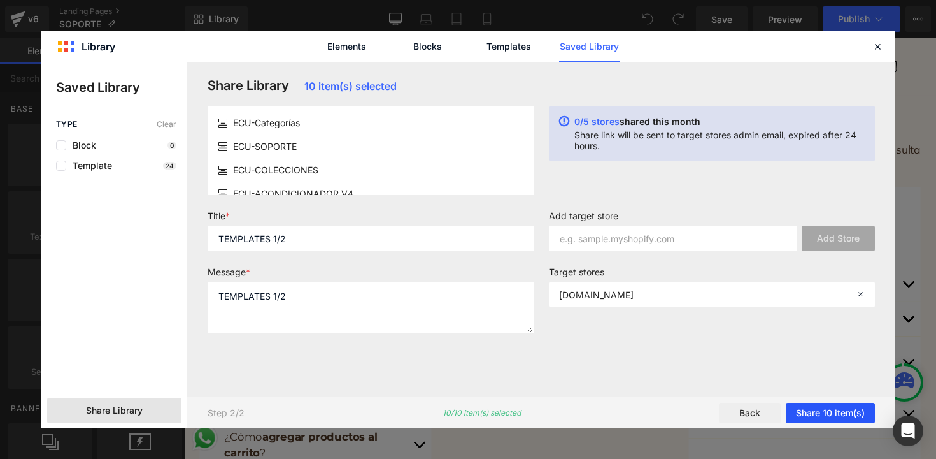
click at [0, 0] on button "Share 10 item(s)" at bounding box center [0, 0] width 0 height 0
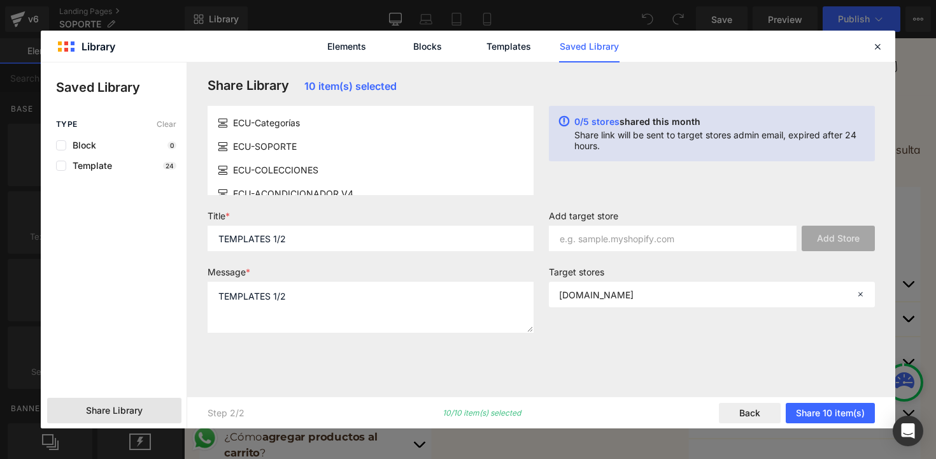
click at [0, 0] on div "Share Library 10 item(s) selected ECU-Categorías ECU-SOPORTE ECU-COLECCIONES EC…" at bounding box center [0, 0] width 0 height 0
